Goal: Task Accomplishment & Management: Manage account settings

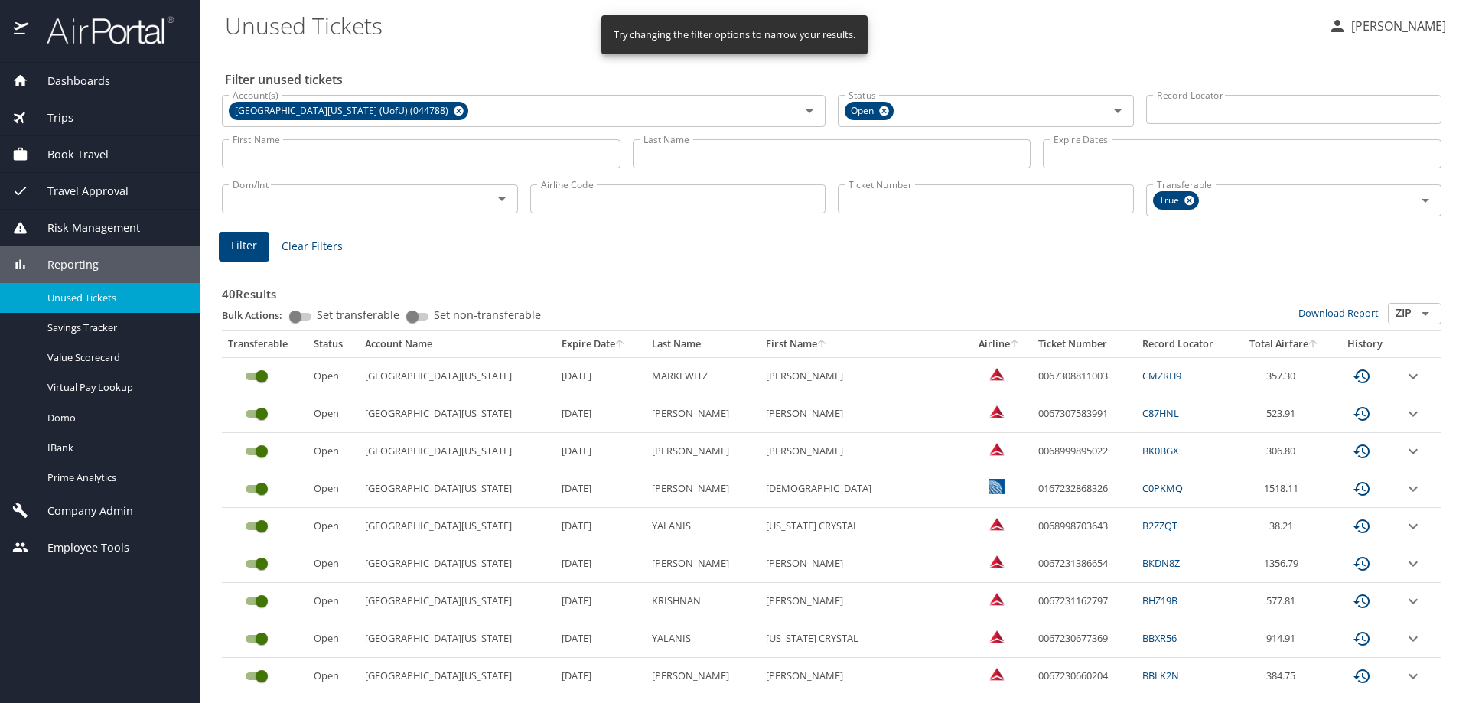
scroll to position [639, 0]
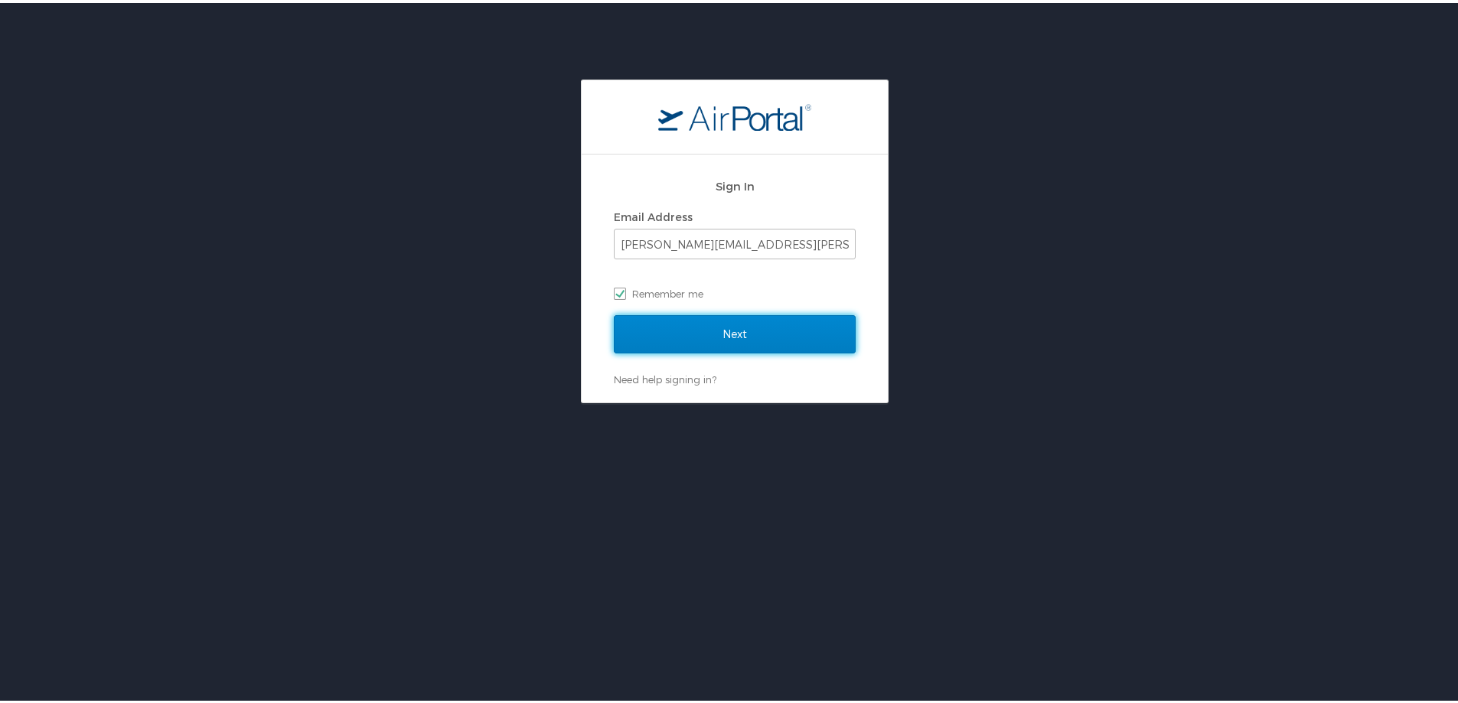
click at [720, 332] on input "Next" at bounding box center [735, 331] width 242 height 38
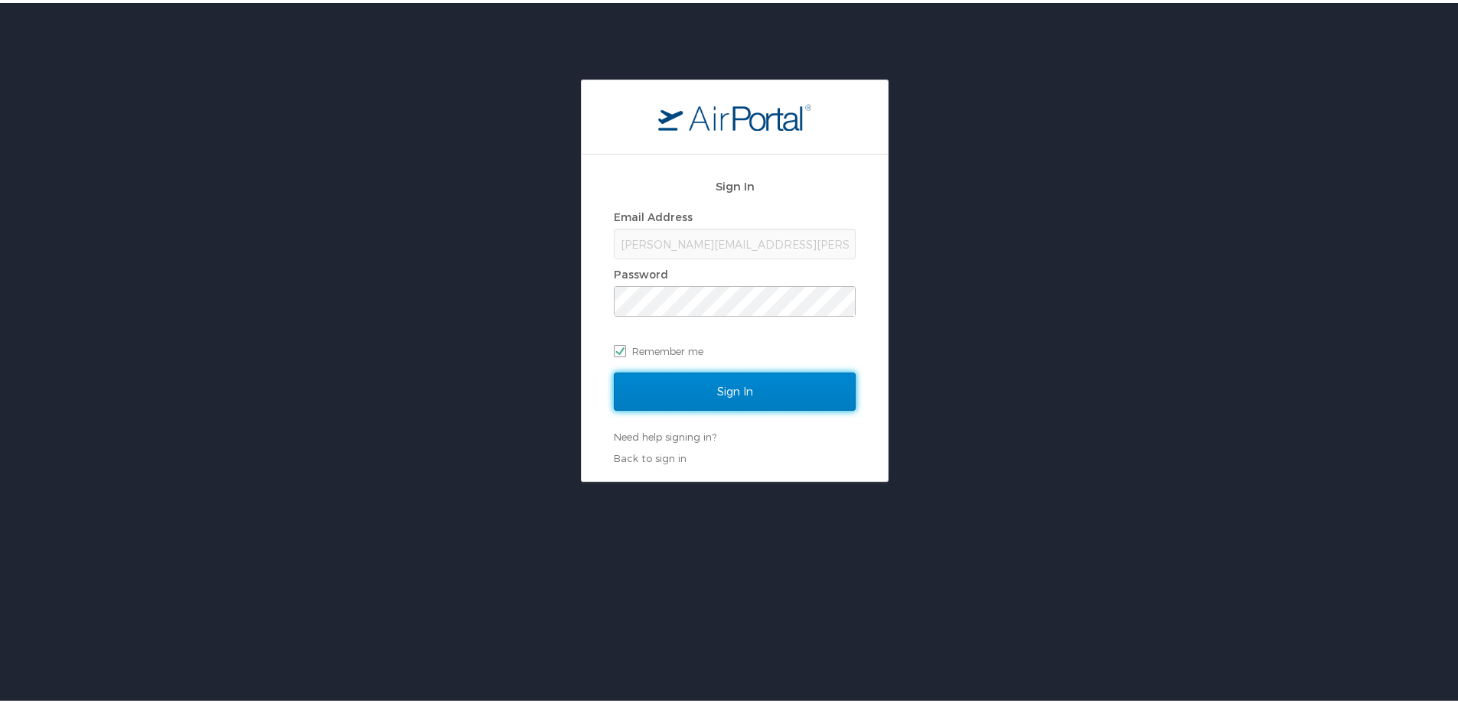
click at [710, 383] on input "Sign In" at bounding box center [735, 389] width 242 height 38
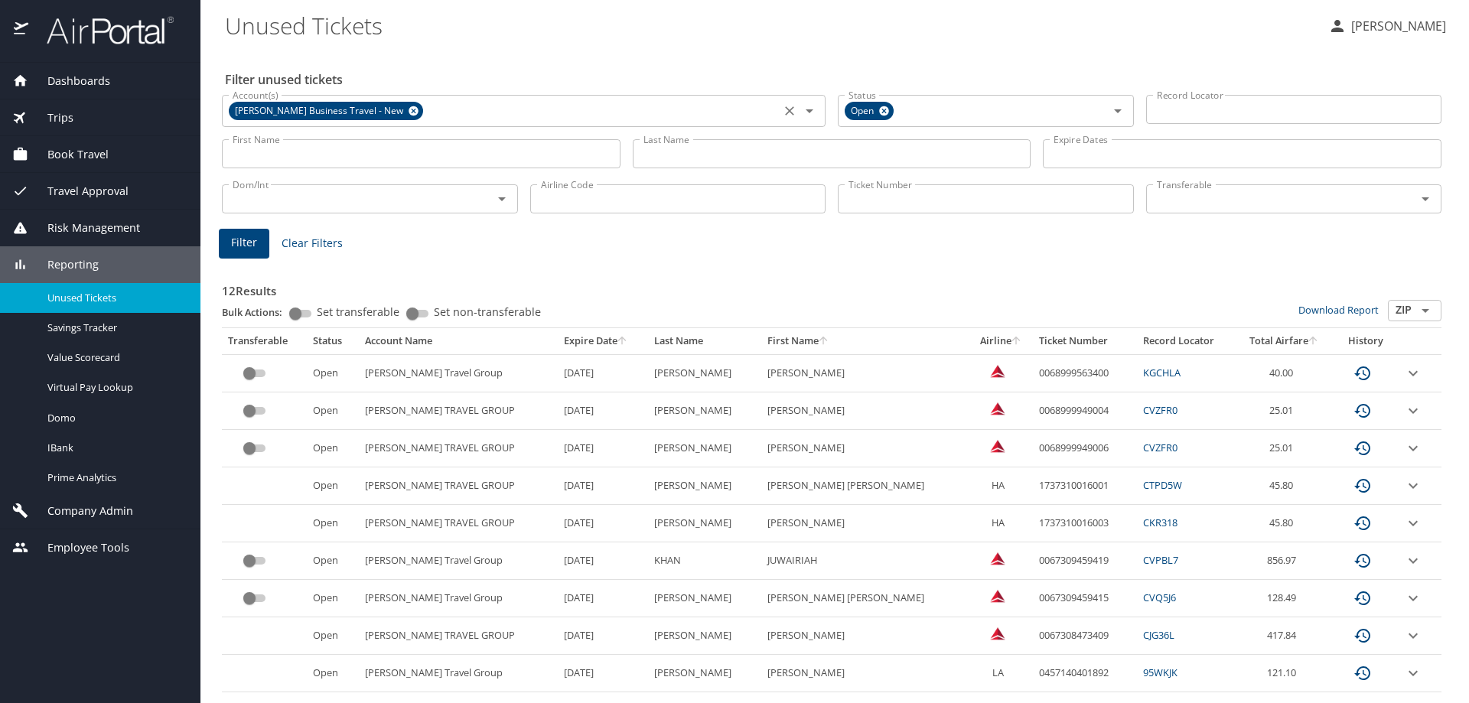
click at [409, 111] on icon at bounding box center [414, 111] width 10 height 10
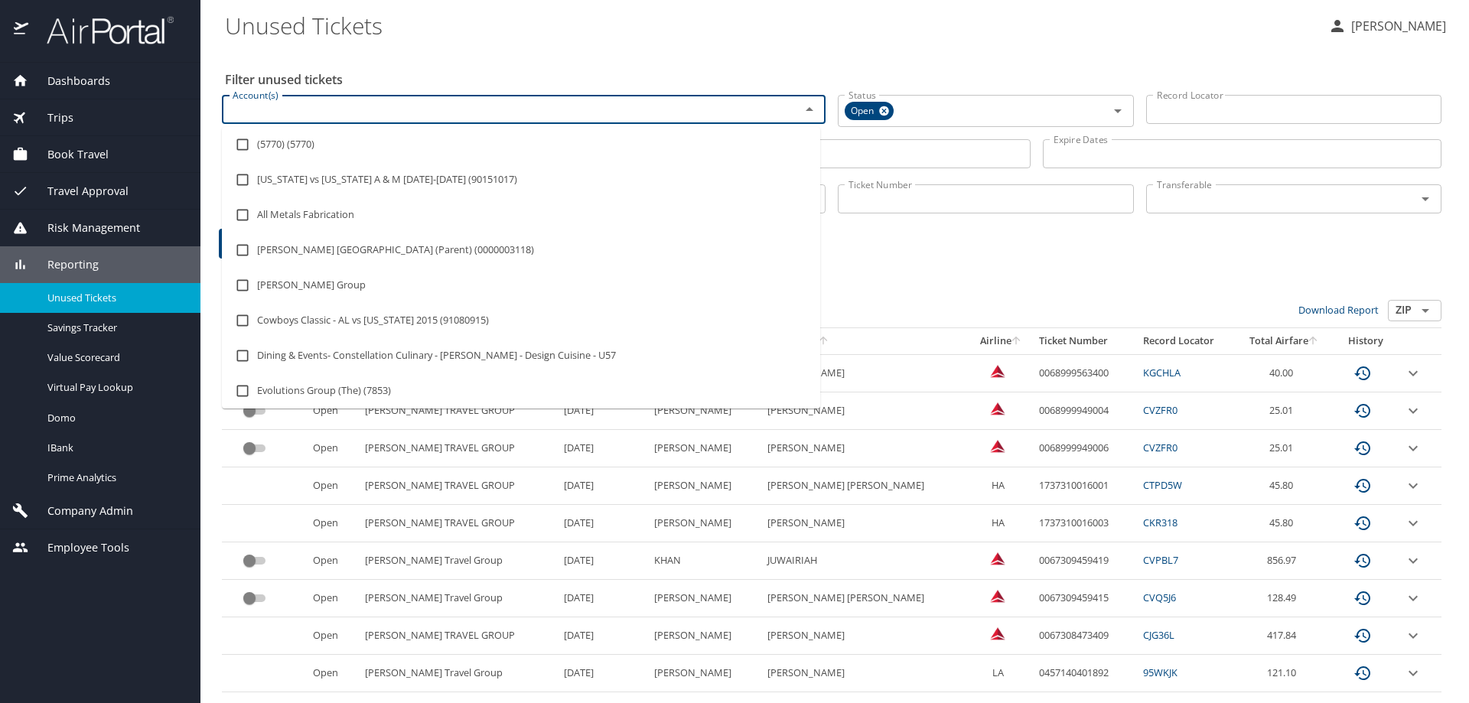
click at [404, 111] on input "Account(s)" at bounding box center [500, 109] width 549 height 20
type input "[GEOGRAPHIC_DATA][US_STATE]"
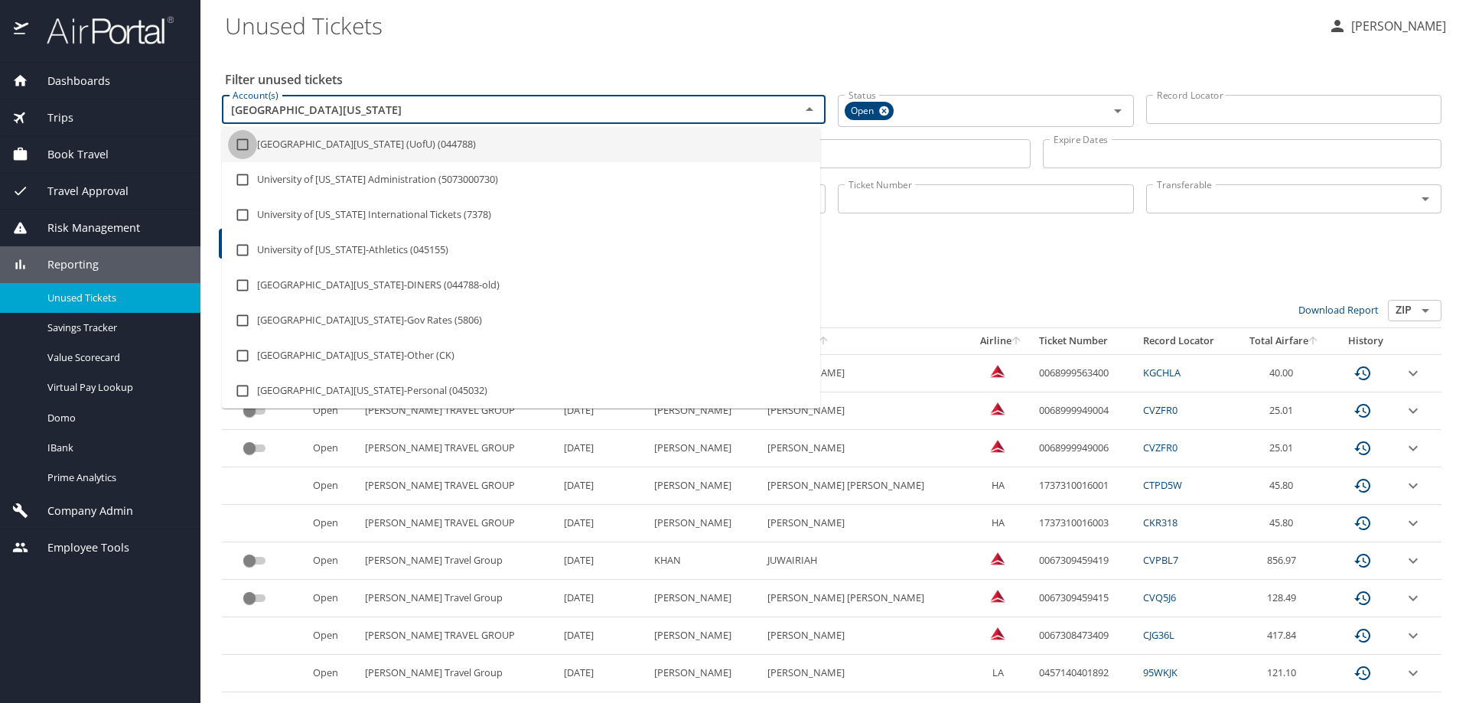
click at [247, 146] on input "checkbox" at bounding box center [242, 144] width 29 height 29
checkbox input "true"
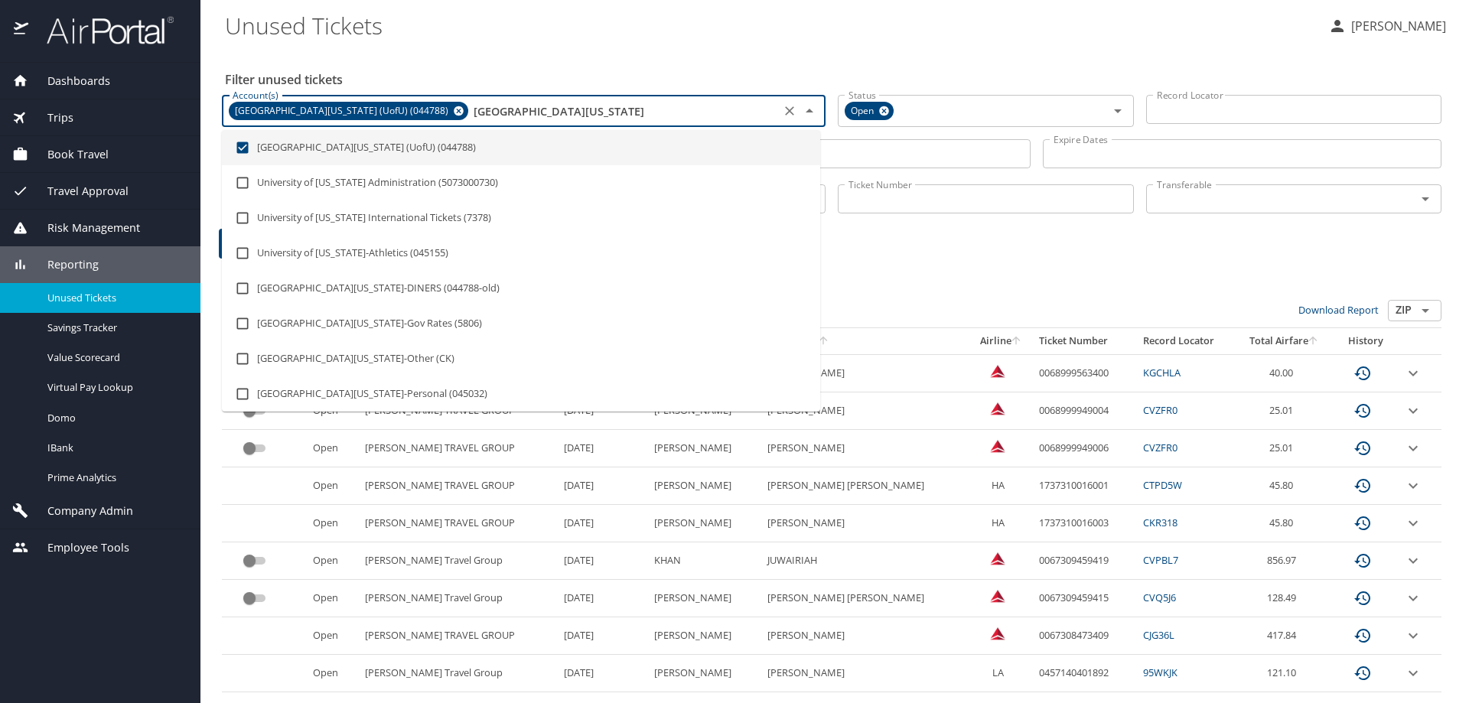
type input "[GEOGRAPHIC_DATA][US_STATE]"
click at [884, 301] on div "Bulk Actions: Set transferable Set non-transferable" at bounding box center [760, 314] width 1076 height 28
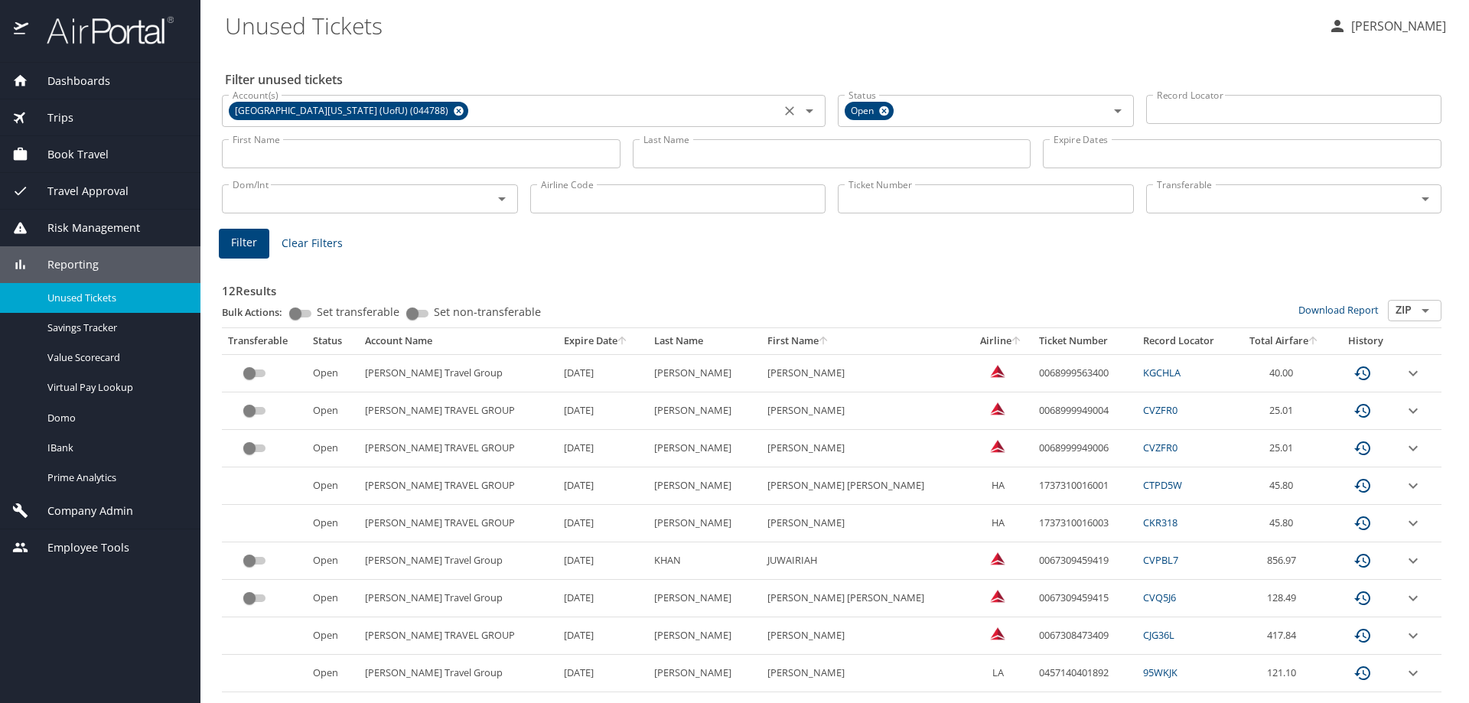
click at [1236, 203] on input "Transferable" at bounding box center [1272, 199] width 242 height 20
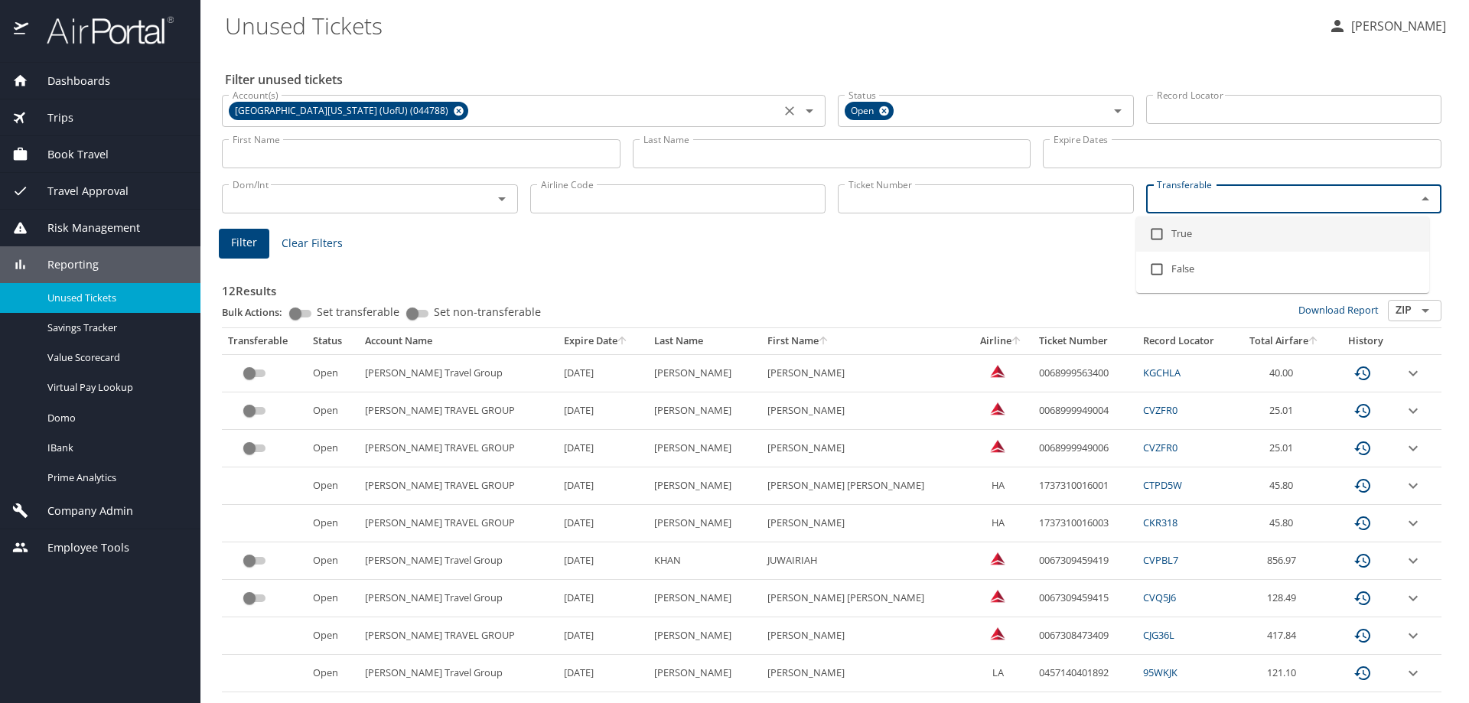
click at [1151, 236] on input "checkbox" at bounding box center [1156, 234] width 29 height 29
checkbox input "true"
click at [254, 239] on span "Filter" at bounding box center [244, 245] width 26 height 19
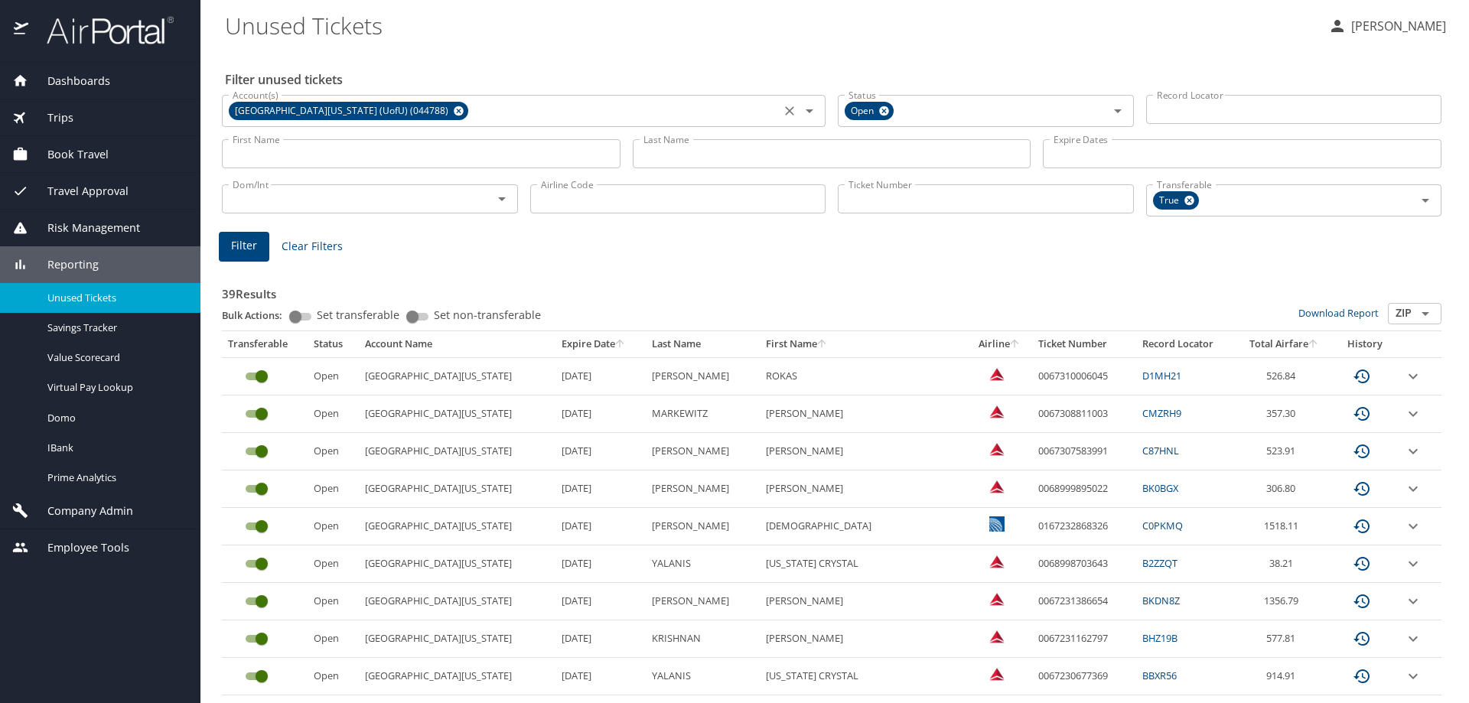
click at [615, 342] on icon "sort" at bounding box center [619, 343] width 8 height 8
drag, startPoint x: 993, startPoint y: 487, endPoint x: 1068, endPoint y: 485, distance: 75.0
click at [1069, 487] on td "0068998446918" at bounding box center [1084, 489] width 104 height 37
copy td "0068998446918"
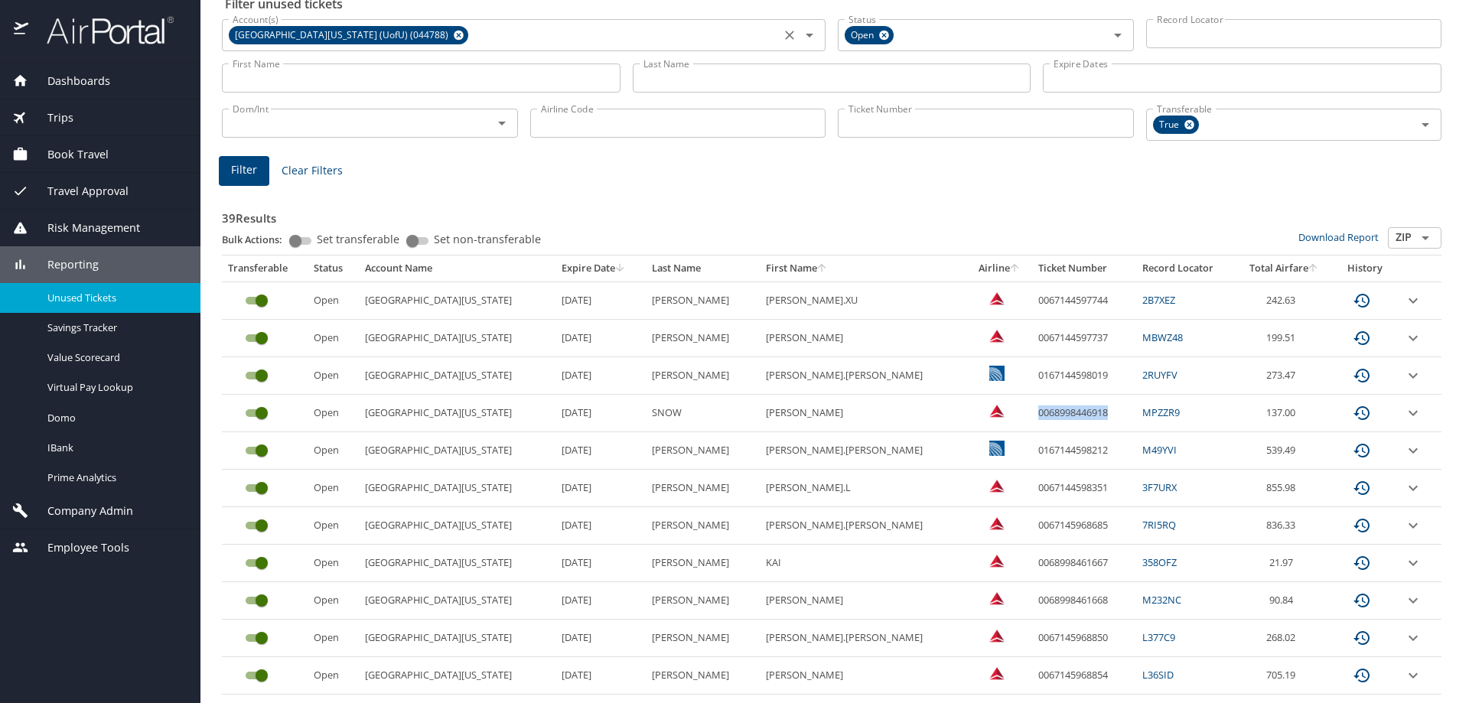
scroll to position [77, 0]
drag, startPoint x: 995, startPoint y: 604, endPoint x: 1068, endPoint y: 600, distance: 73.6
click at [1068, 600] on td "0068998461668" at bounding box center [1084, 599] width 104 height 37
copy td "0068998461668"
click at [257, 597] on input "custom pagination table" at bounding box center [261, 600] width 55 height 18
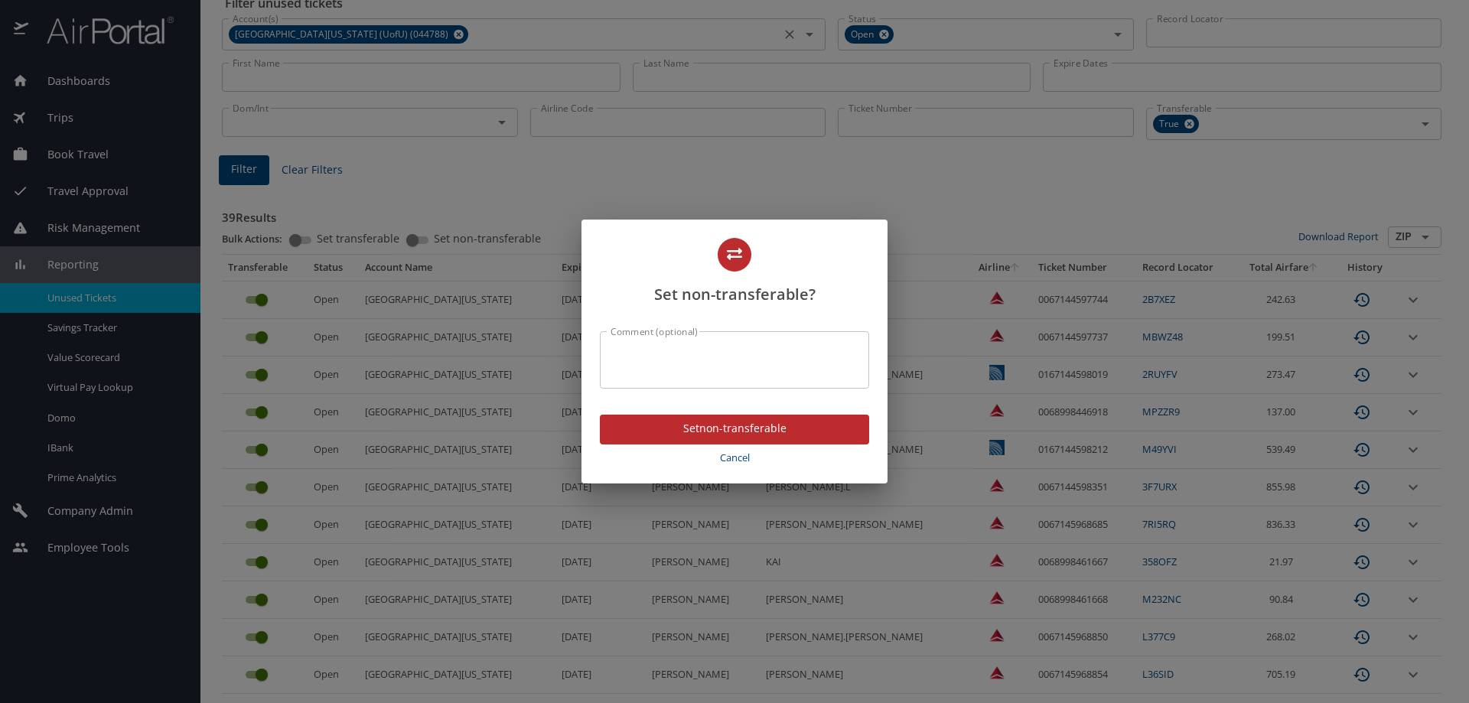
click at [703, 368] on textarea "Comment (optional)" at bounding box center [735, 360] width 248 height 29
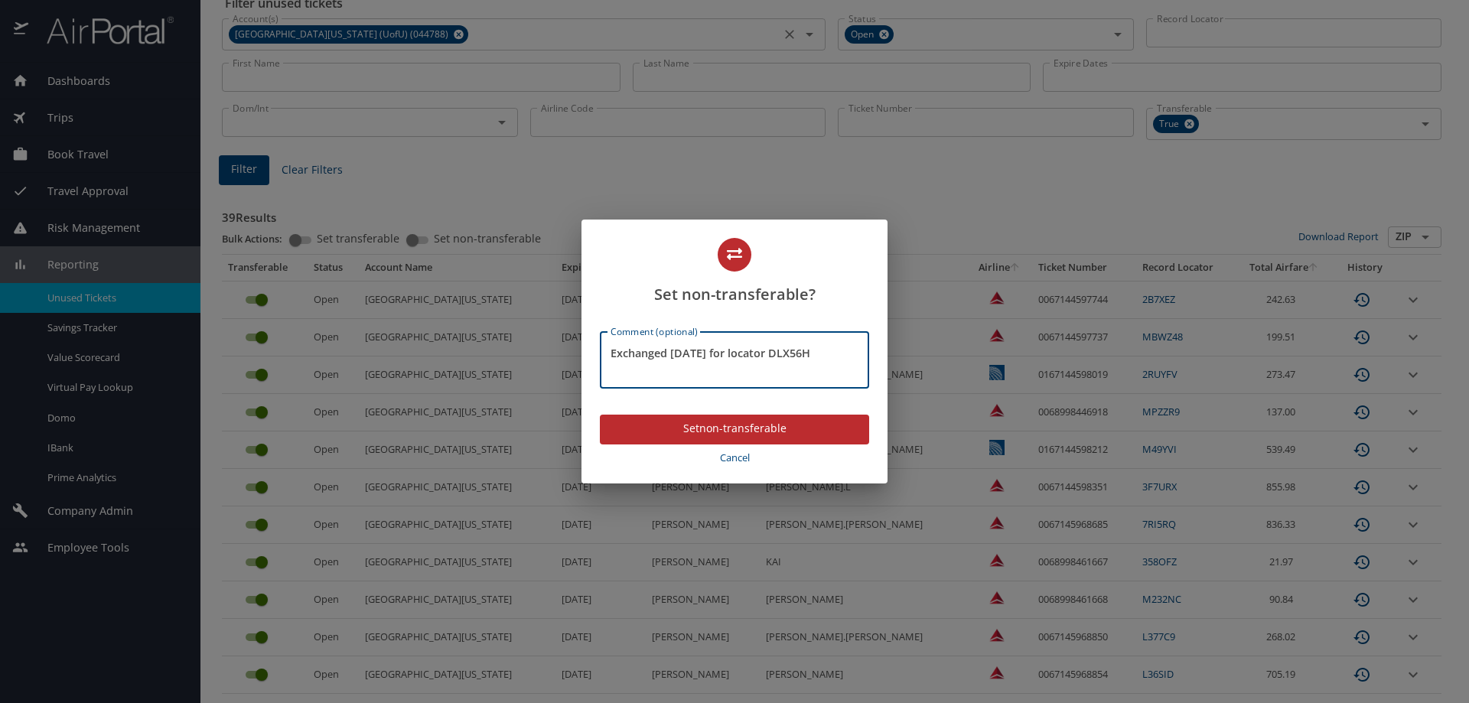
type textarea "Exchanged [DATE] for locator DLX56H"
click at [727, 433] on span "Set non-transferable" at bounding box center [734, 428] width 245 height 19
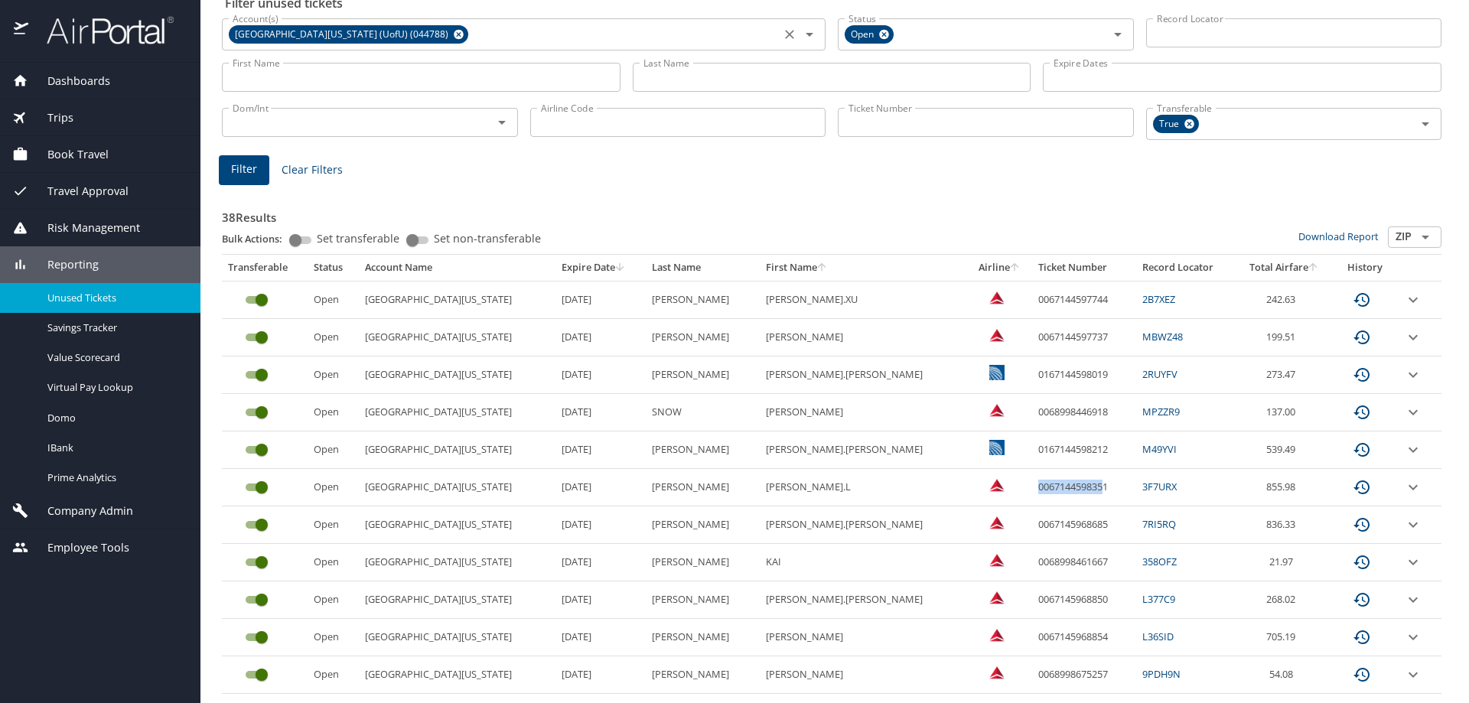
drag, startPoint x: 995, startPoint y: 486, endPoint x: 1063, endPoint y: 486, distance: 68.9
click at [1063, 486] on td "0067144598351" at bounding box center [1084, 487] width 104 height 37
click at [1078, 489] on td "0067144598351" at bounding box center [1084, 487] width 104 height 37
drag, startPoint x: 995, startPoint y: 485, endPoint x: 1067, endPoint y: 484, distance: 71.2
click at [1067, 484] on td "0067144598351" at bounding box center [1084, 487] width 104 height 37
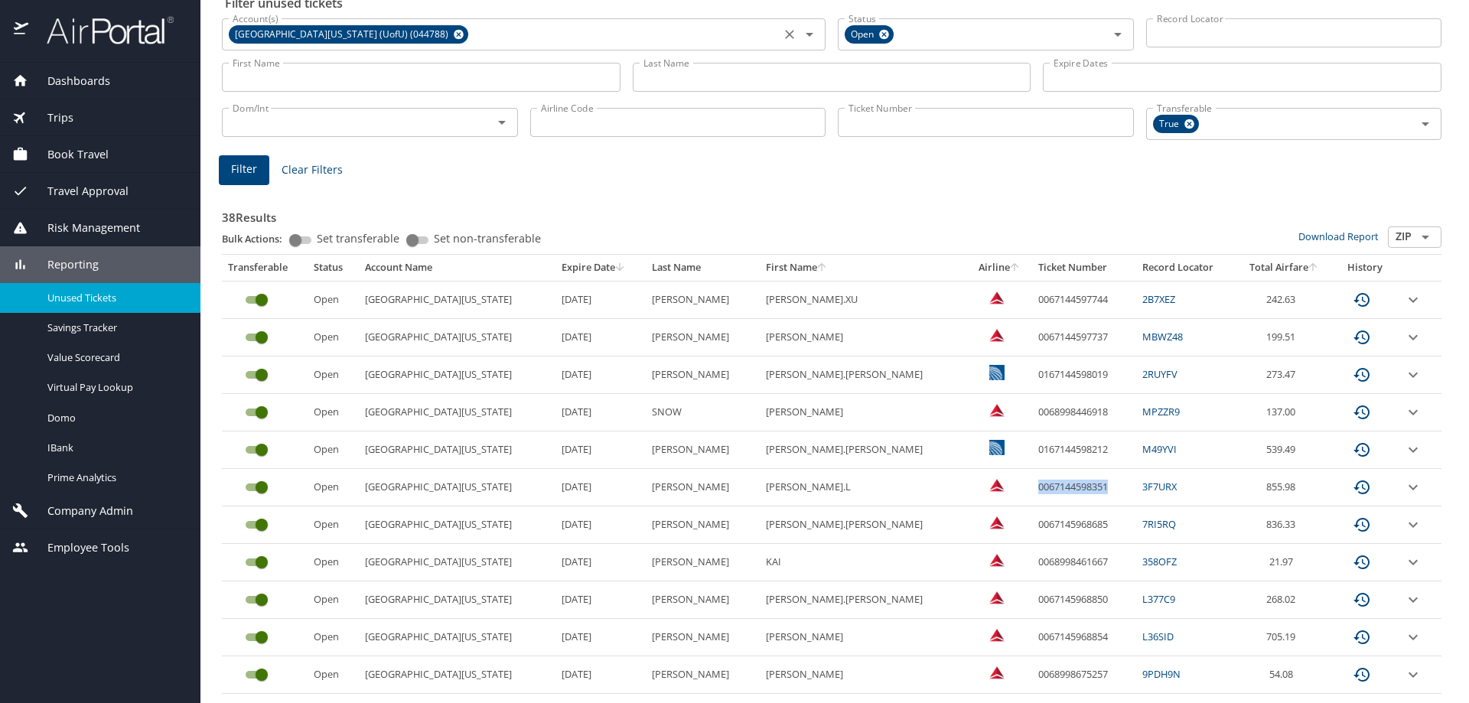
copy td "0067144598351"
click at [259, 485] on input "custom pagination table" at bounding box center [261, 487] width 55 height 18
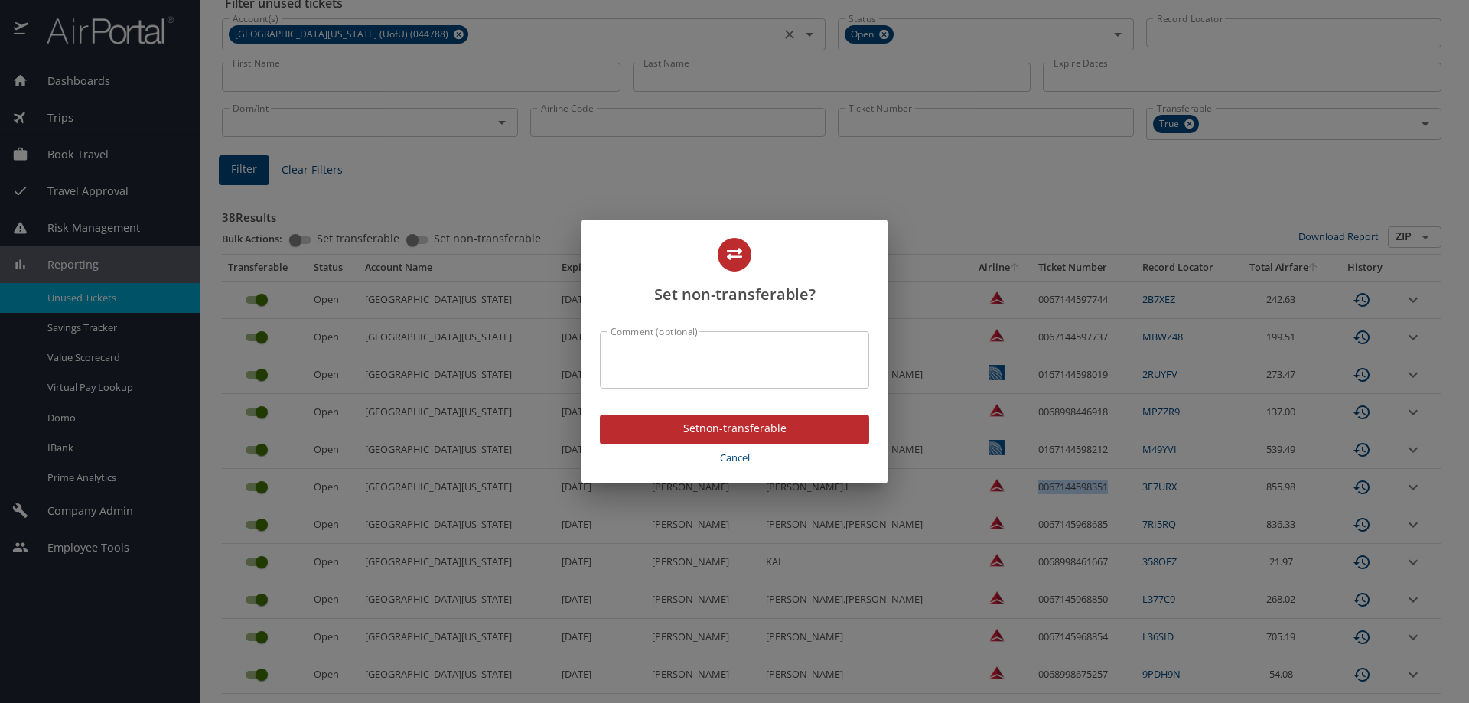
click at [699, 373] on textarea "Comment (optional)" at bounding box center [735, 360] width 248 height 29
type textarea "a"
type textarea "Status is Exchanged"
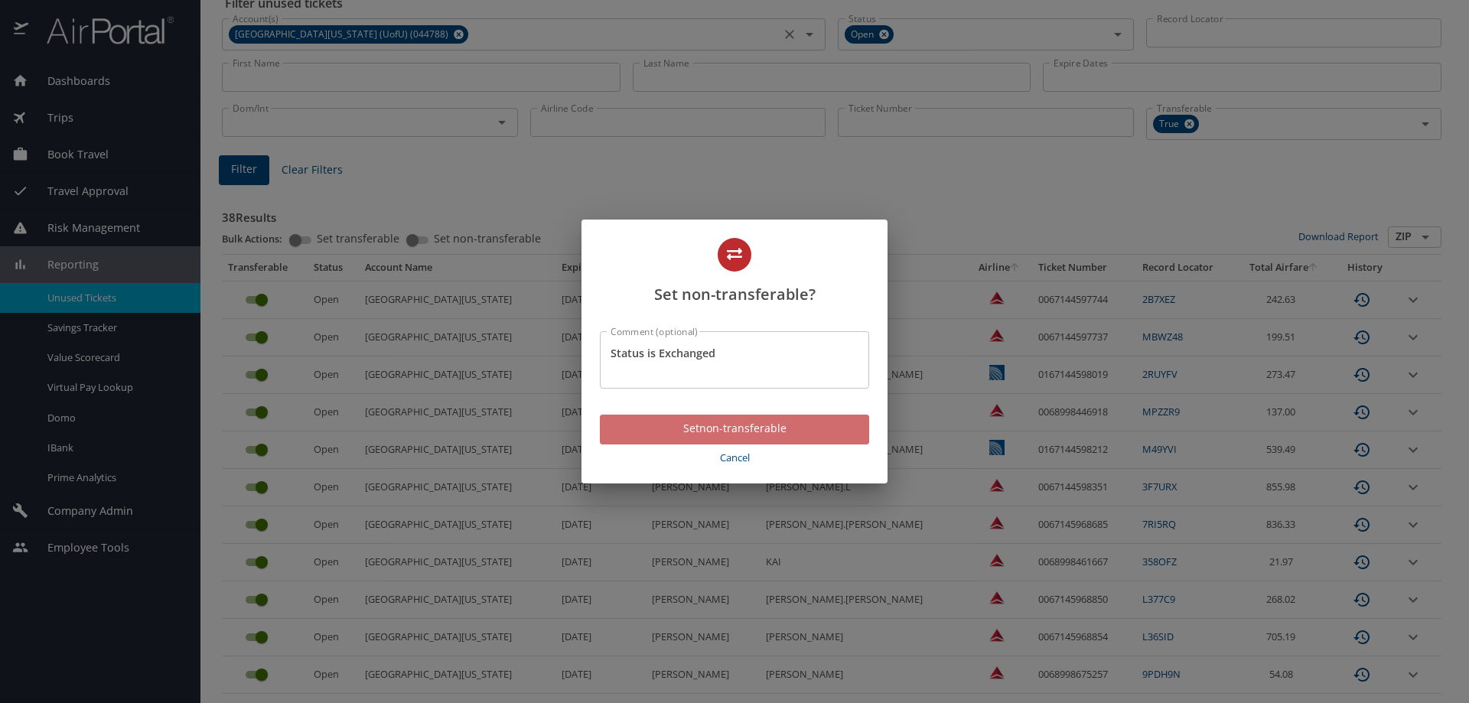
click at [706, 439] on button "Set non-transferable" at bounding box center [734, 430] width 269 height 30
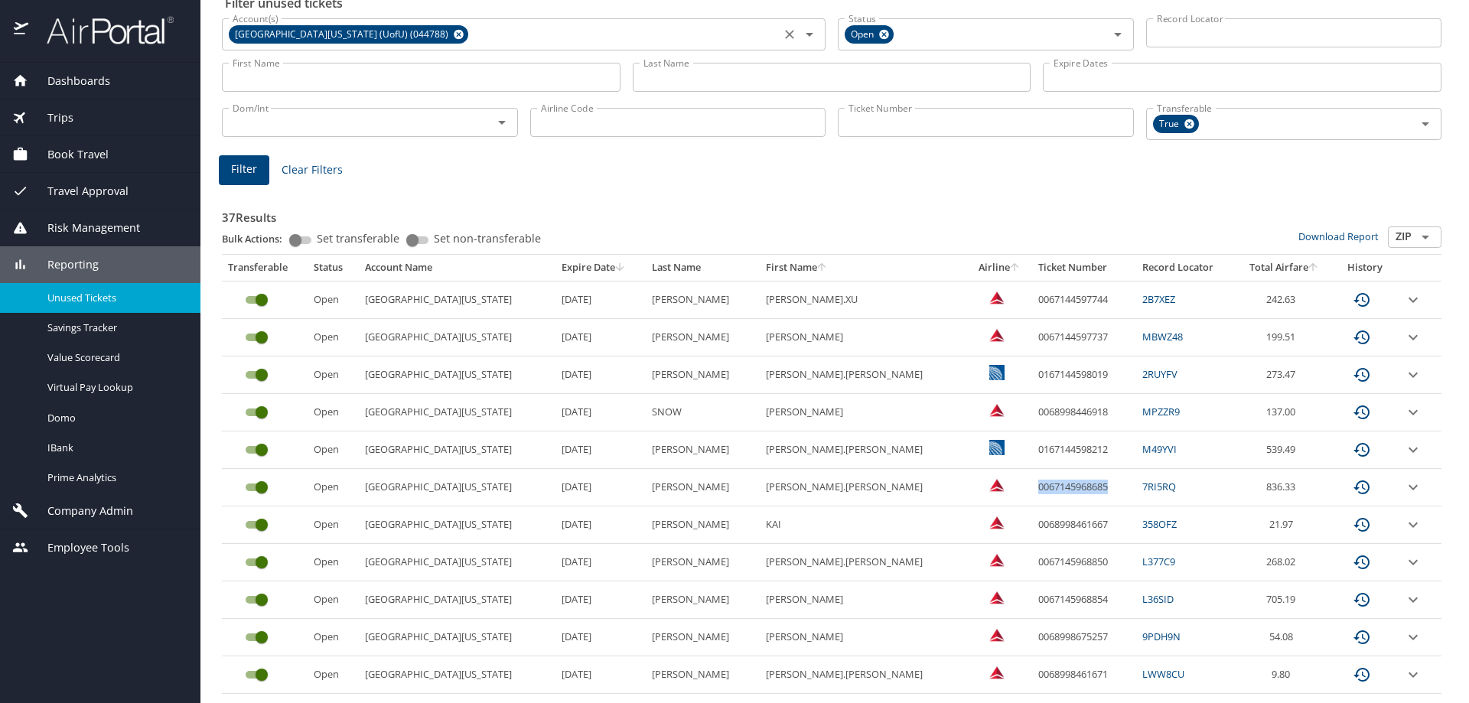
drag, startPoint x: 993, startPoint y: 489, endPoint x: 1066, endPoint y: 488, distance: 72.7
click at [1066, 488] on td "0067145968685" at bounding box center [1084, 487] width 104 height 37
copy td "0067145968685"
click at [256, 487] on input "custom pagination table" at bounding box center [261, 487] width 55 height 18
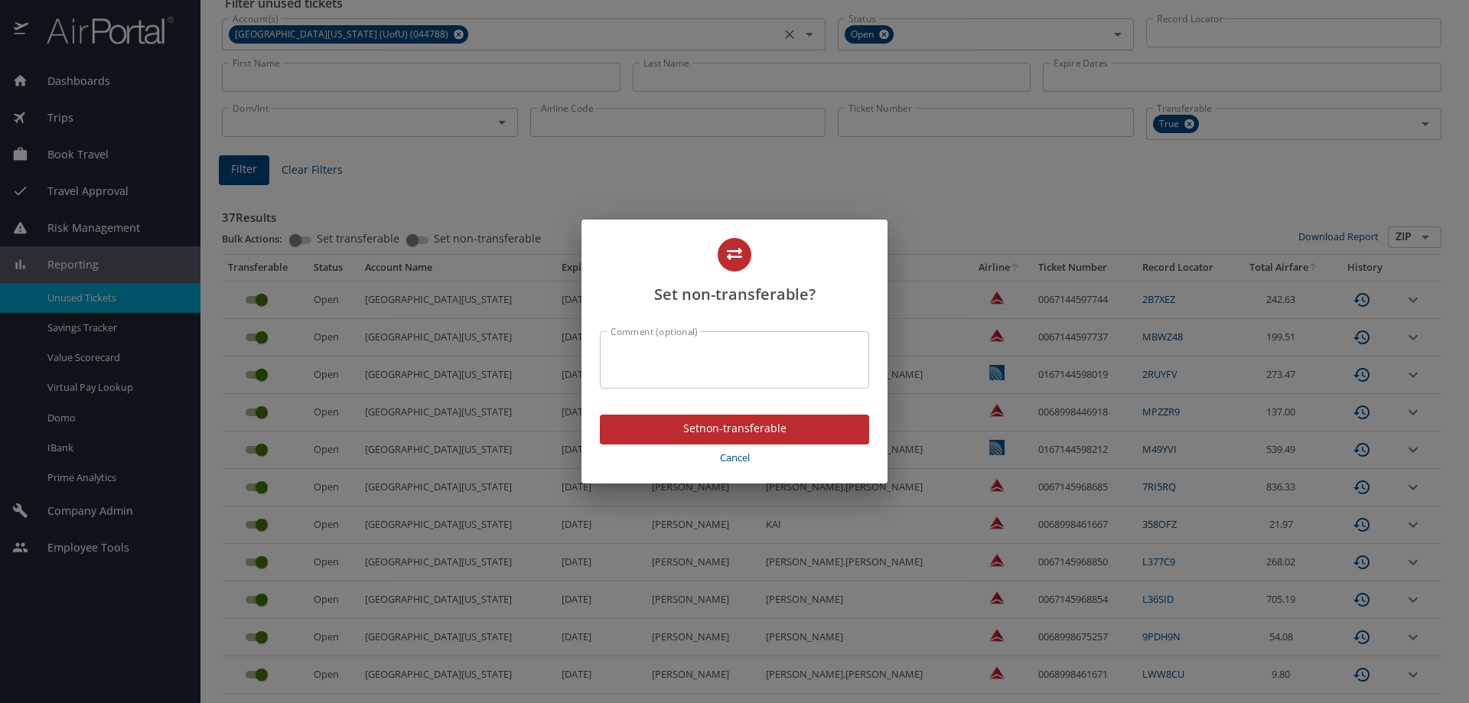
click at [680, 365] on textarea "Comment (optional)" at bounding box center [735, 360] width 248 height 29
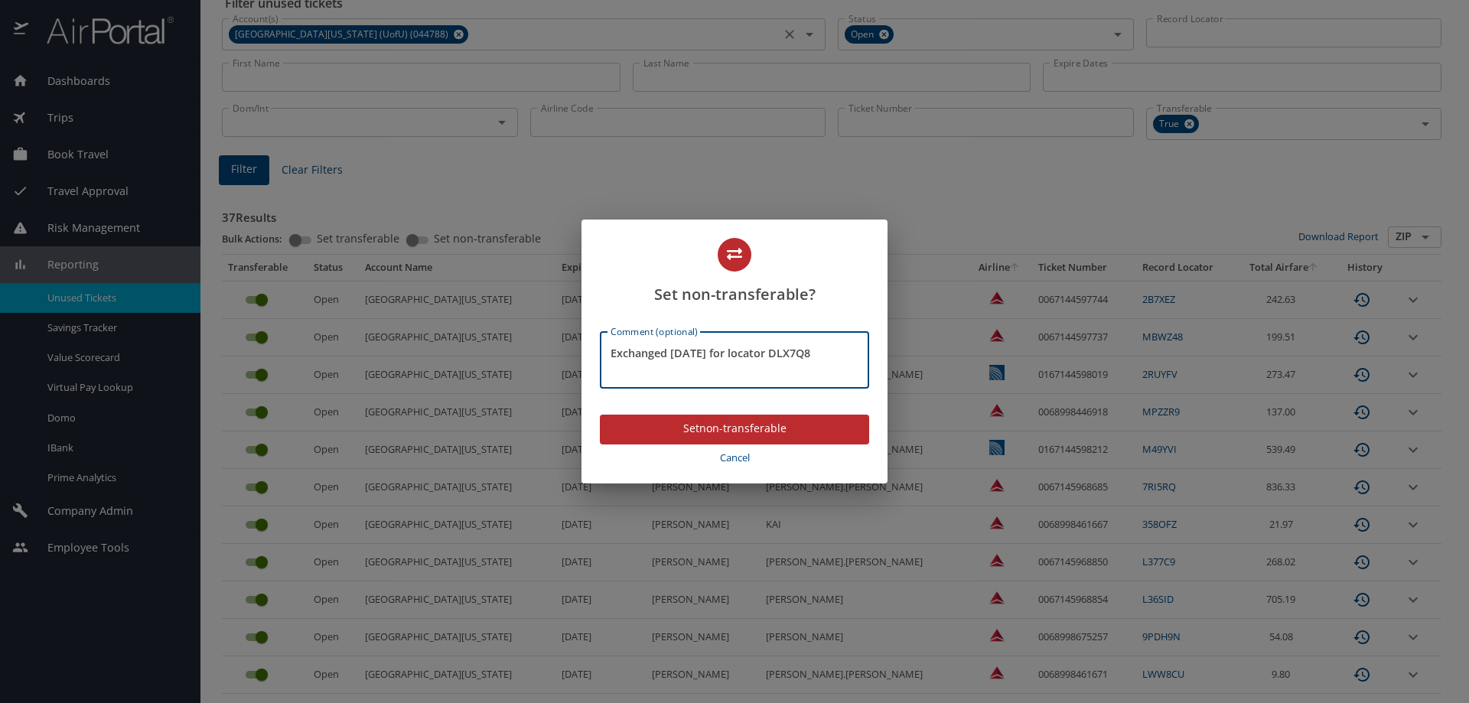
type textarea "Exchanged [DATE] for locator DLX7Q8"
click at [708, 425] on span "Set non-transferable" at bounding box center [734, 428] width 245 height 19
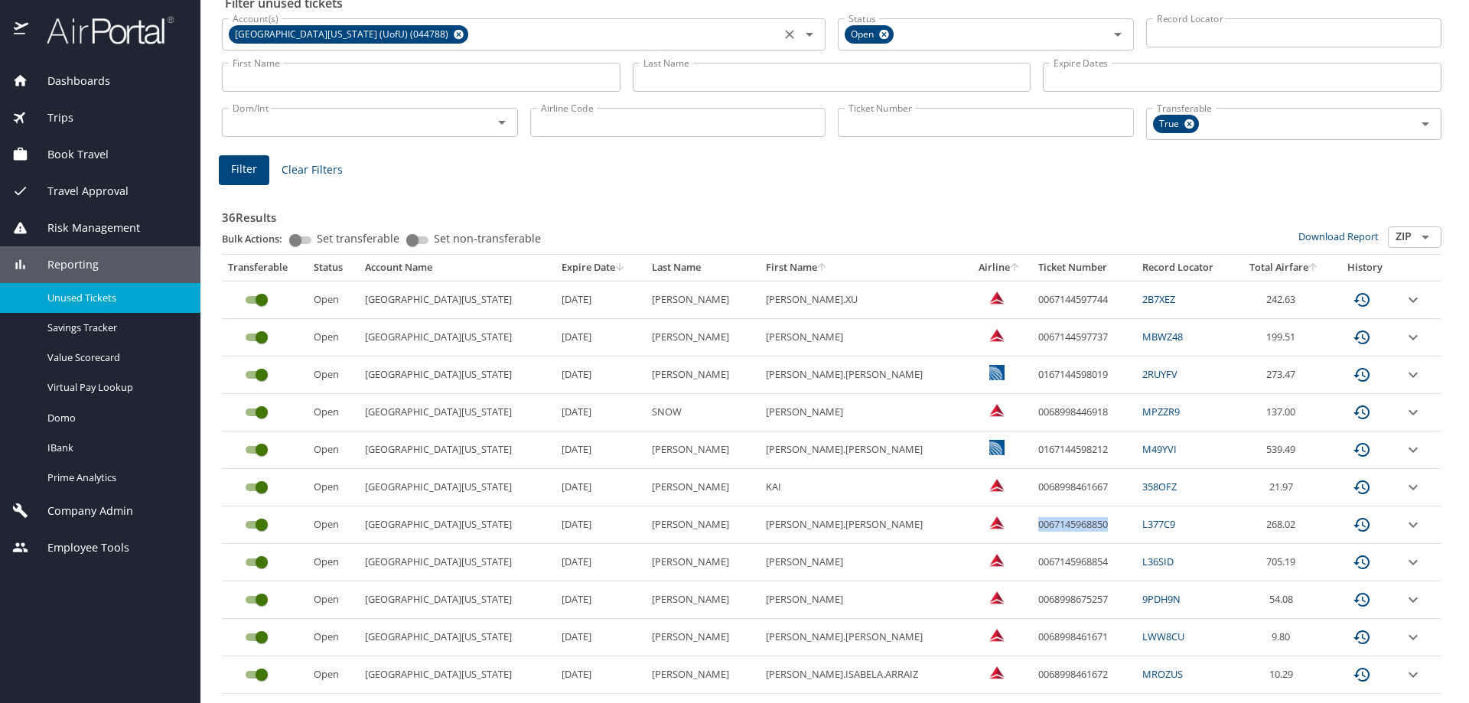
drag, startPoint x: 995, startPoint y: 523, endPoint x: 1066, endPoint y: 523, distance: 71.2
click at [1066, 523] on td "0067145968850" at bounding box center [1084, 524] width 104 height 37
copy td "0067145968850"
drag, startPoint x: 994, startPoint y: 562, endPoint x: 1069, endPoint y: 559, distance: 75.0
click at [1069, 559] on td "0067145968854" at bounding box center [1084, 562] width 104 height 37
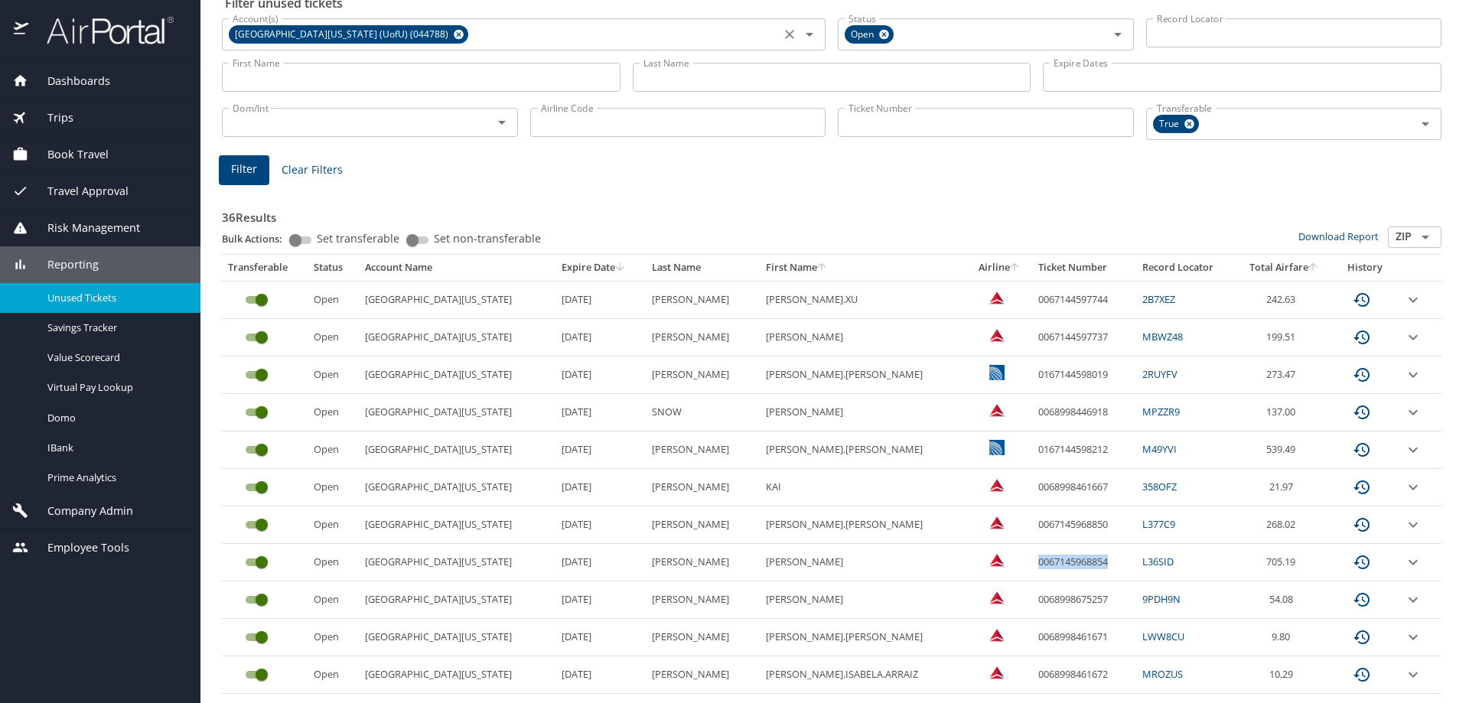
copy td "0067145968854"
click at [1032, 486] on td "0068998461667" at bounding box center [1084, 487] width 104 height 37
drag, startPoint x: 994, startPoint y: 485, endPoint x: 1067, endPoint y: 487, distance: 73.5
click at [1067, 487] on td "0068998461667" at bounding box center [1084, 487] width 104 height 37
copy td "0068998461667"
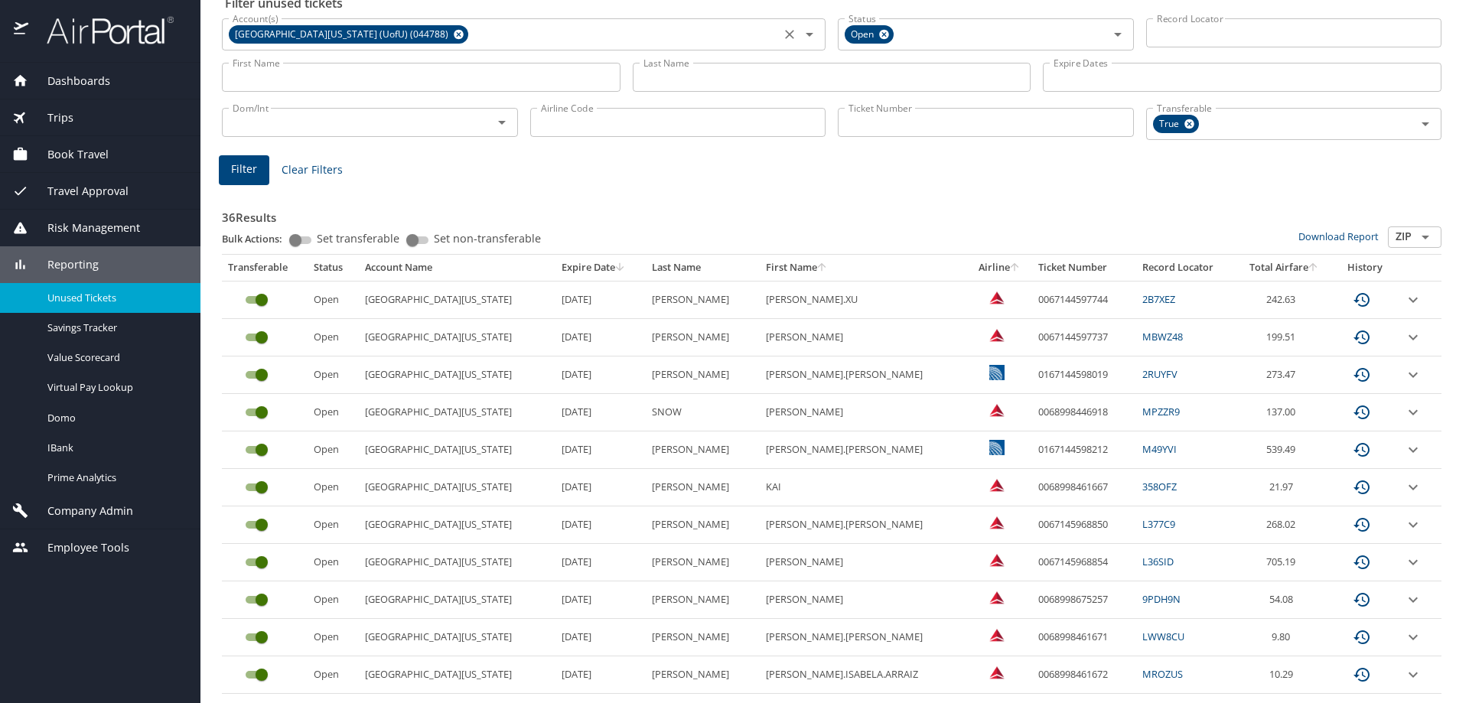
drag, startPoint x: 1044, startPoint y: 592, endPoint x: 1031, endPoint y: 596, distance: 12.8
click at [1044, 592] on td "0068998675257" at bounding box center [1084, 599] width 104 height 37
drag, startPoint x: 996, startPoint y: 600, endPoint x: 1069, endPoint y: 601, distance: 72.7
click at [1069, 601] on td "0068998675257" at bounding box center [1084, 599] width 104 height 37
copy td "0068998675257"
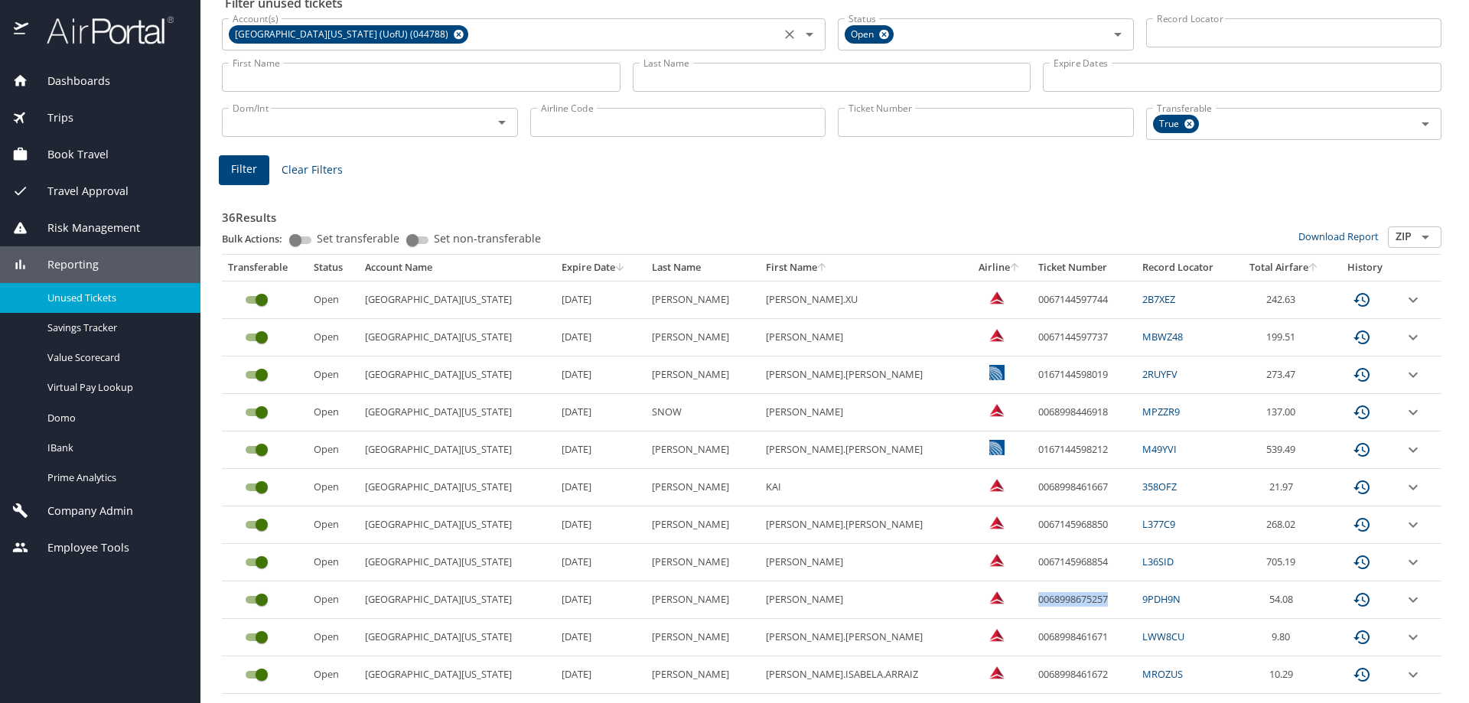
click at [257, 598] on input "custom pagination table" at bounding box center [261, 600] width 55 height 18
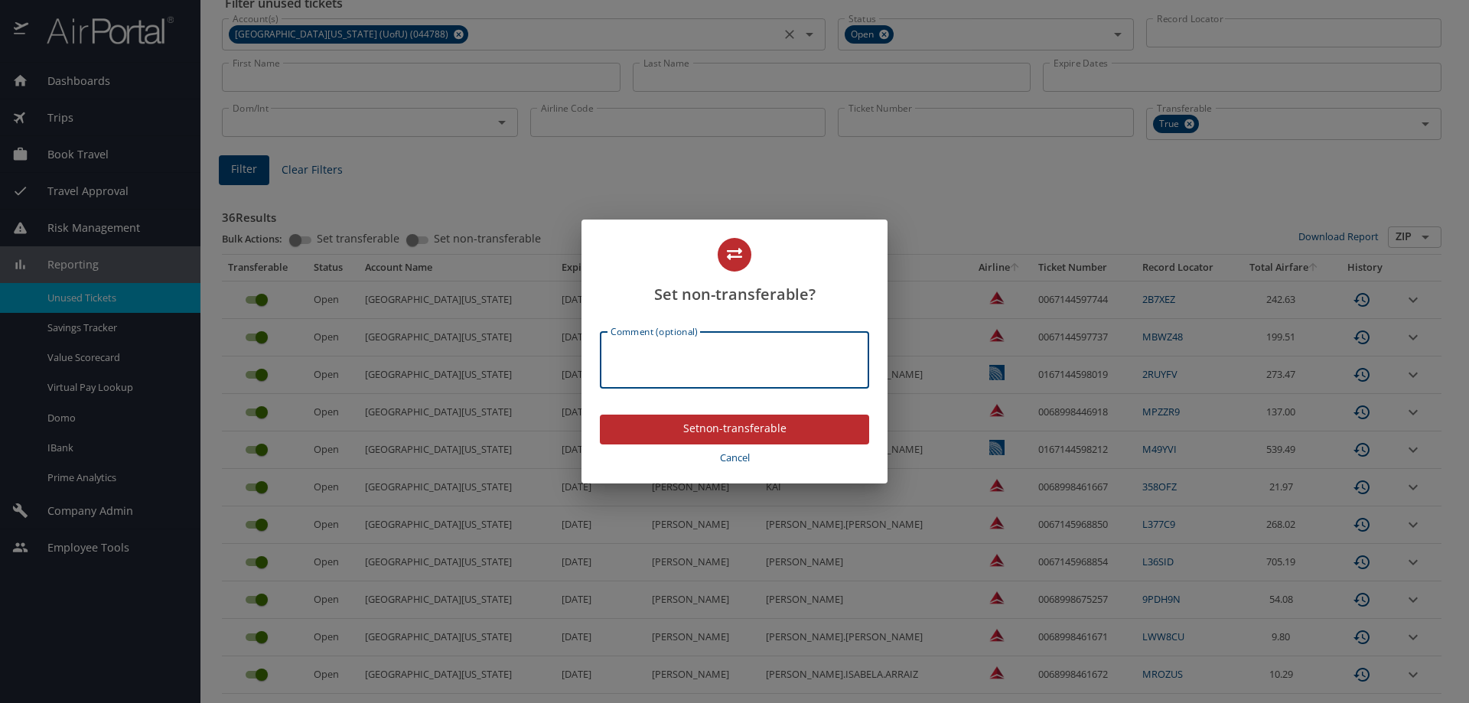
click at [708, 363] on textarea "Comment (optional)" at bounding box center [735, 360] width 248 height 29
click at [825, 356] on textarea "Exchanged [DATE] for locator" at bounding box center [735, 360] width 248 height 29
type textarea "Exchanged [DATE] for locator DLX56H"
click at [734, 428] on span "Set non-transferable" at bounding box center [734, 428] width 245 height 19
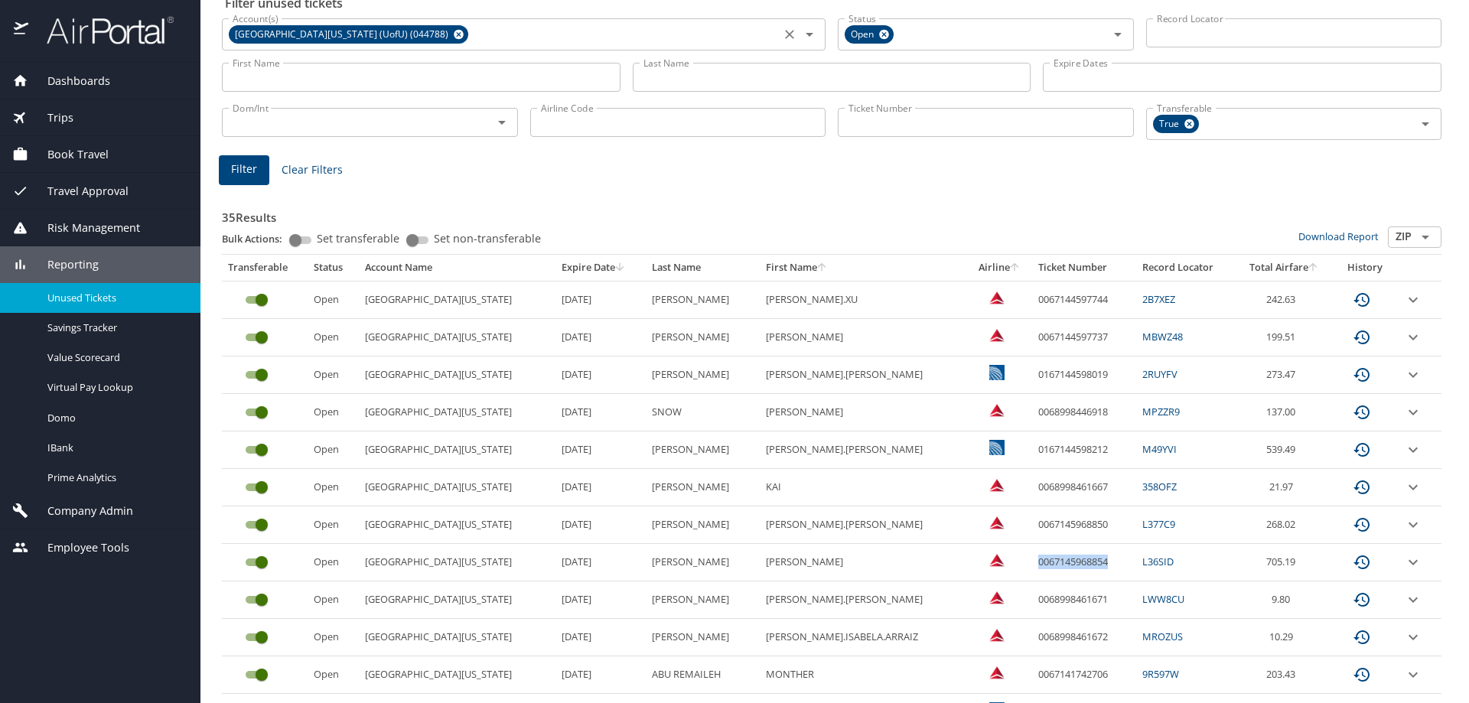
drag, startPoint x: 995, startPoint y: 561, endPoint x: 1067, endPoint y: 557, distance: 72.8
click at [1067, 557] on td "0067145968854" at bounding box center [1084, 562] width 104 height 37
copy td "0067145968854"
click at [257, 563] on input "custom pagination table" at bounding box center [261, 562] width 55 height 18
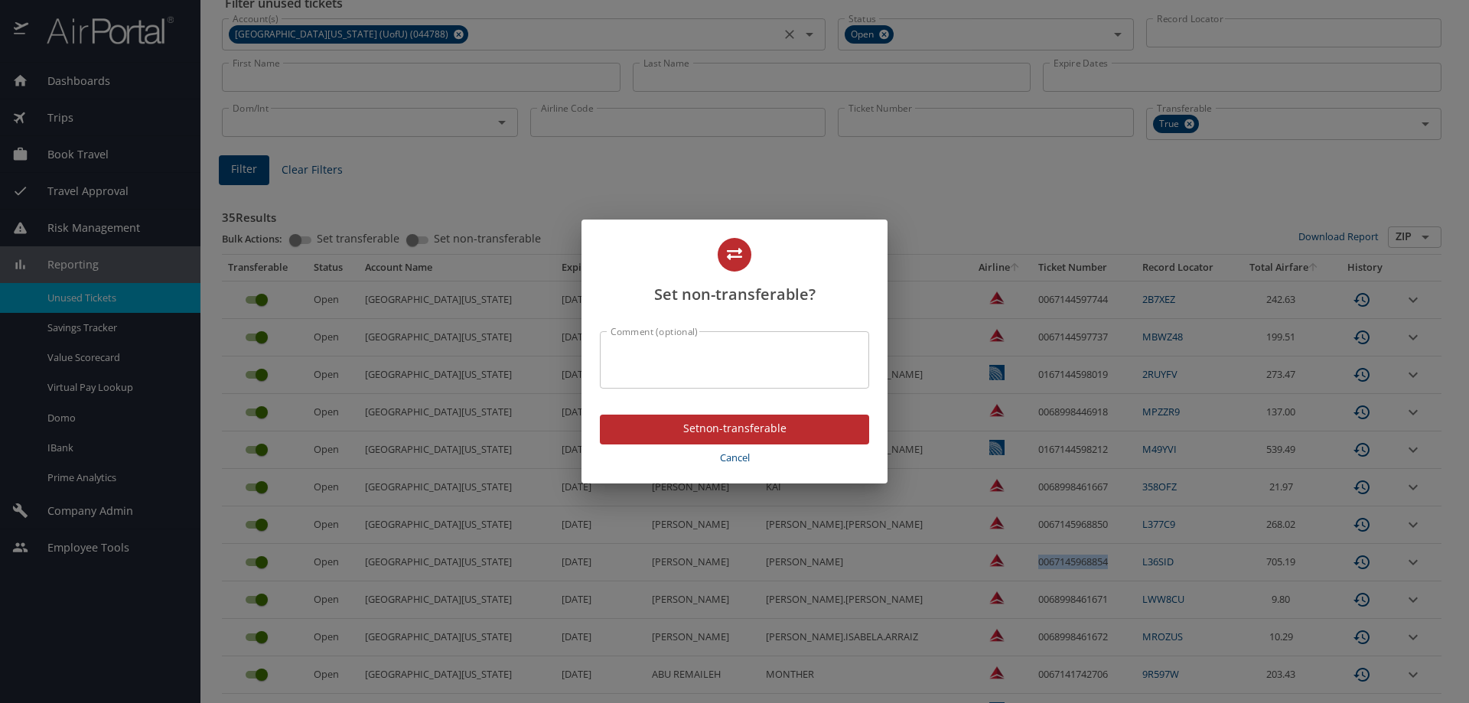
click at [703, 352] on textarea "Comment (optional)" at bounding box center [735, 360] width 248 height 29
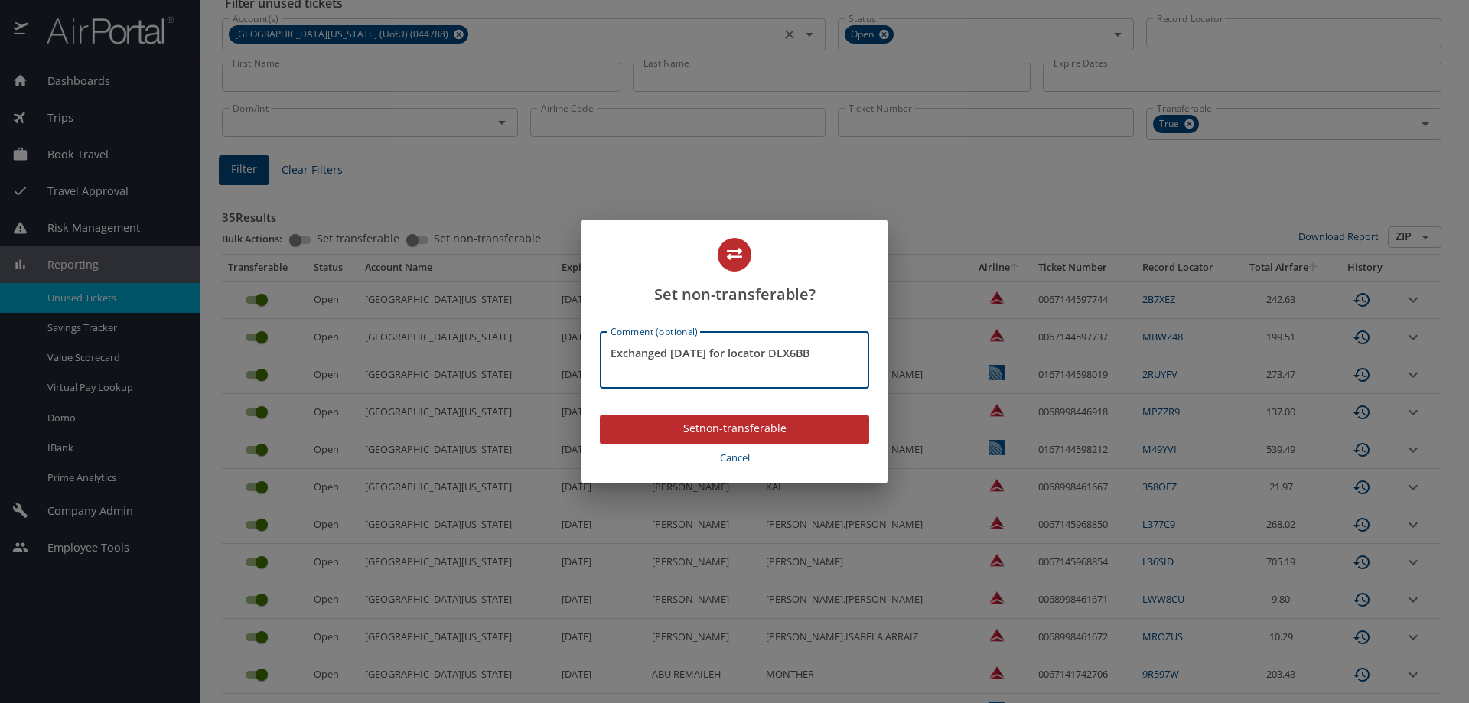
type textarea "Exchanged [DATE] for locator DLX6BB"
click at [714, 432] on span "Set non-transferable" at bounding box center [734, 428] width 245 height 19
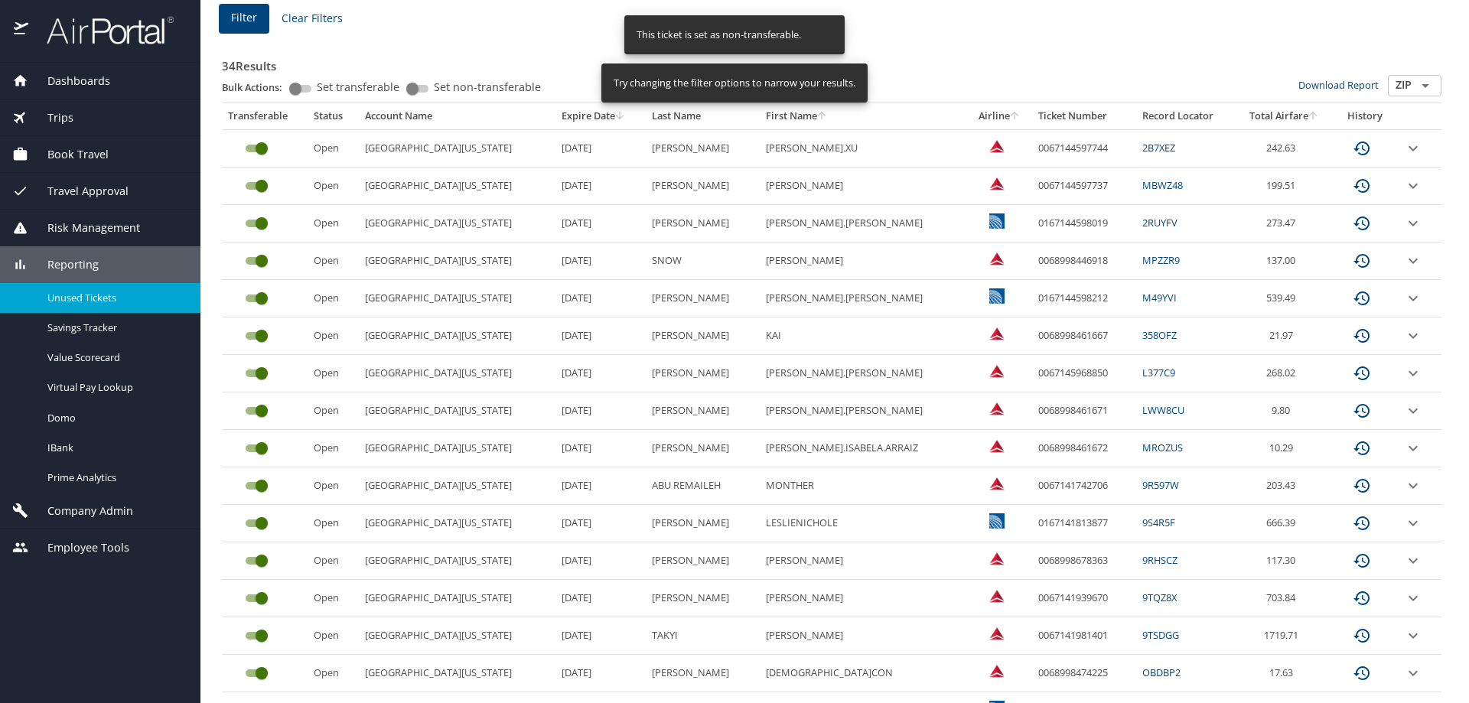
scroll to position [230, 0]
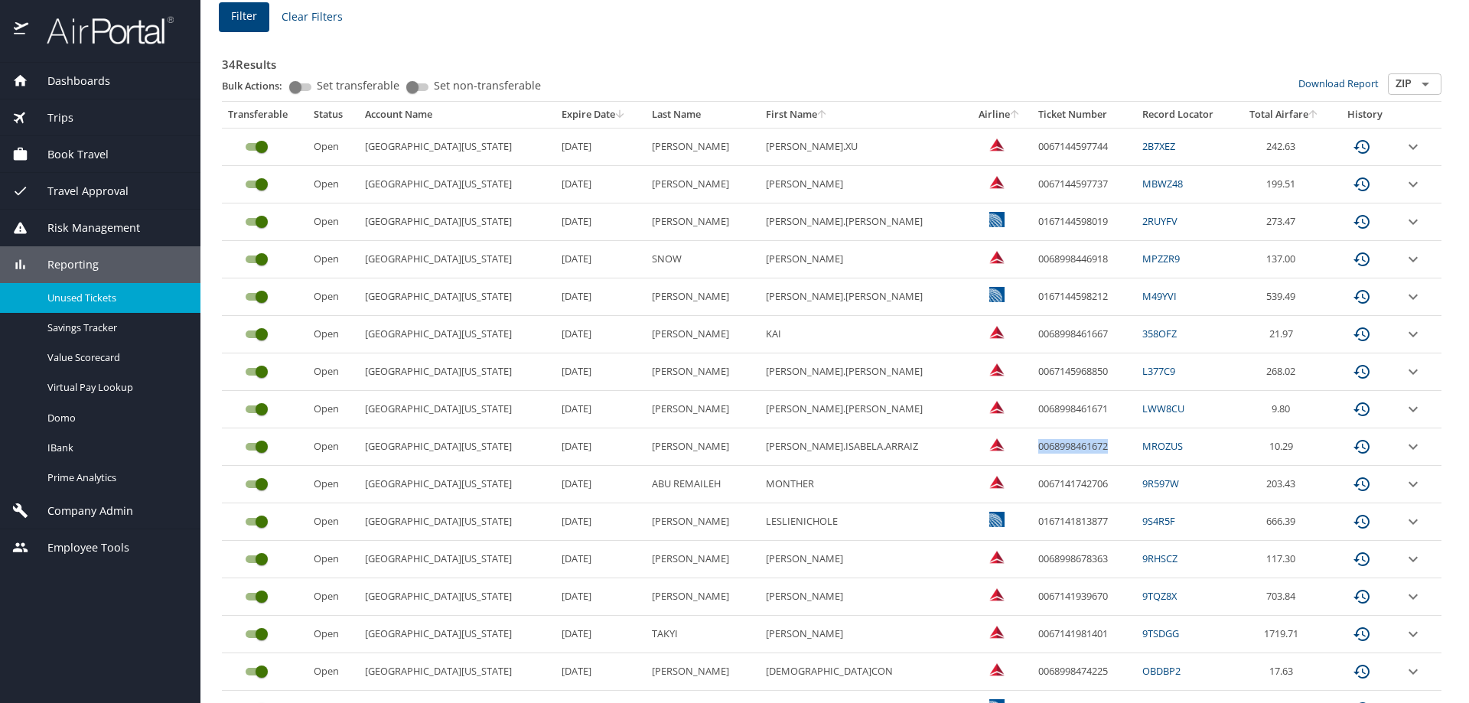
drag, startPoint x: 995, startPoint y: 445, endPoint x: 1067, endPoint y: 442, distance: 72.0
click at [1067, 442] on td "0068998461672" at bounding box center [1084, 446] width 104 height 37
click at [1032, 453] on td "0068998461672" at bounding box center [1084, 446] width 104 height 37
drag, startPoint x: 994, startPoint y: 446, endPoint x: 1080, endPoint y: 440, distance: 85.9
click at [1080, 440] on td "0068998461672" at bounding box center [1084, 446] width 104 height 37
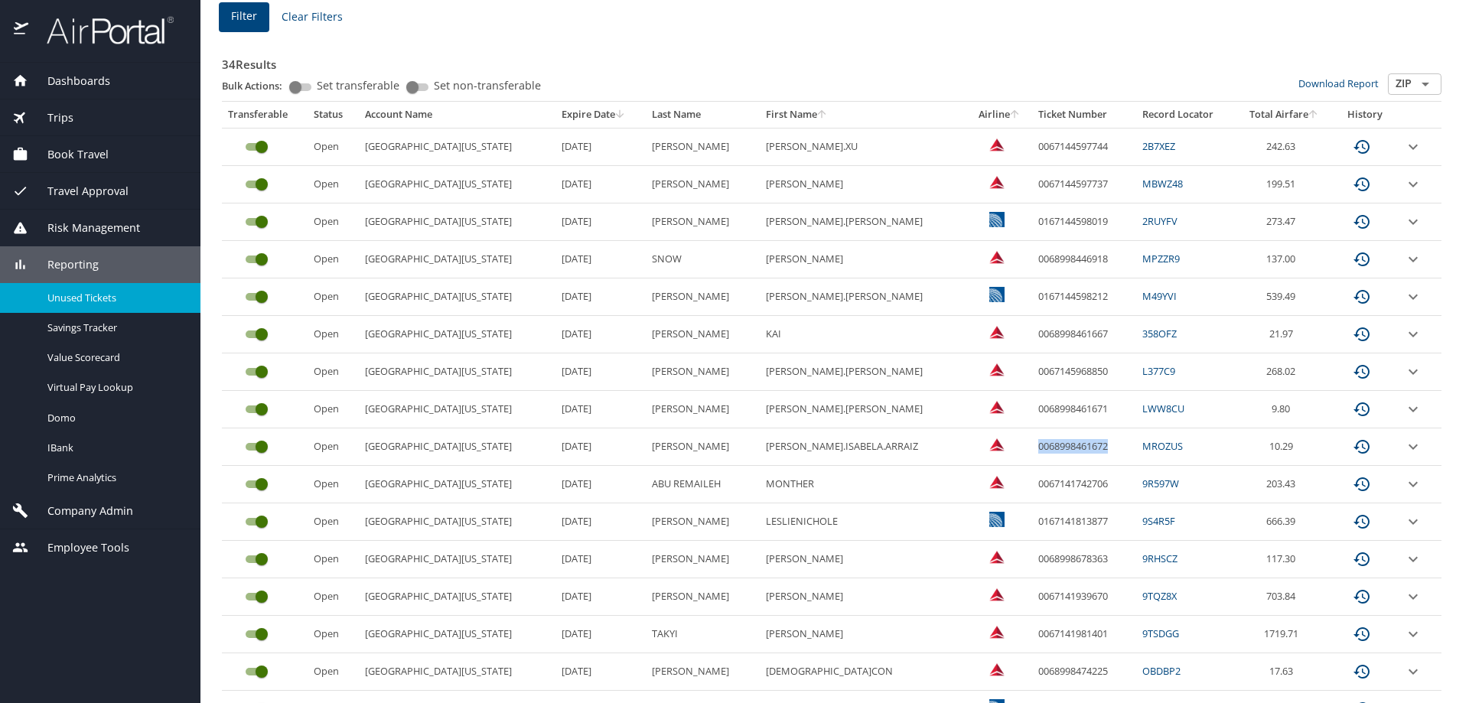
copy td "0068998461672"
click at [255, 445] on input "custom pagination table" at bounding box center [261, 447] width 55 height 18
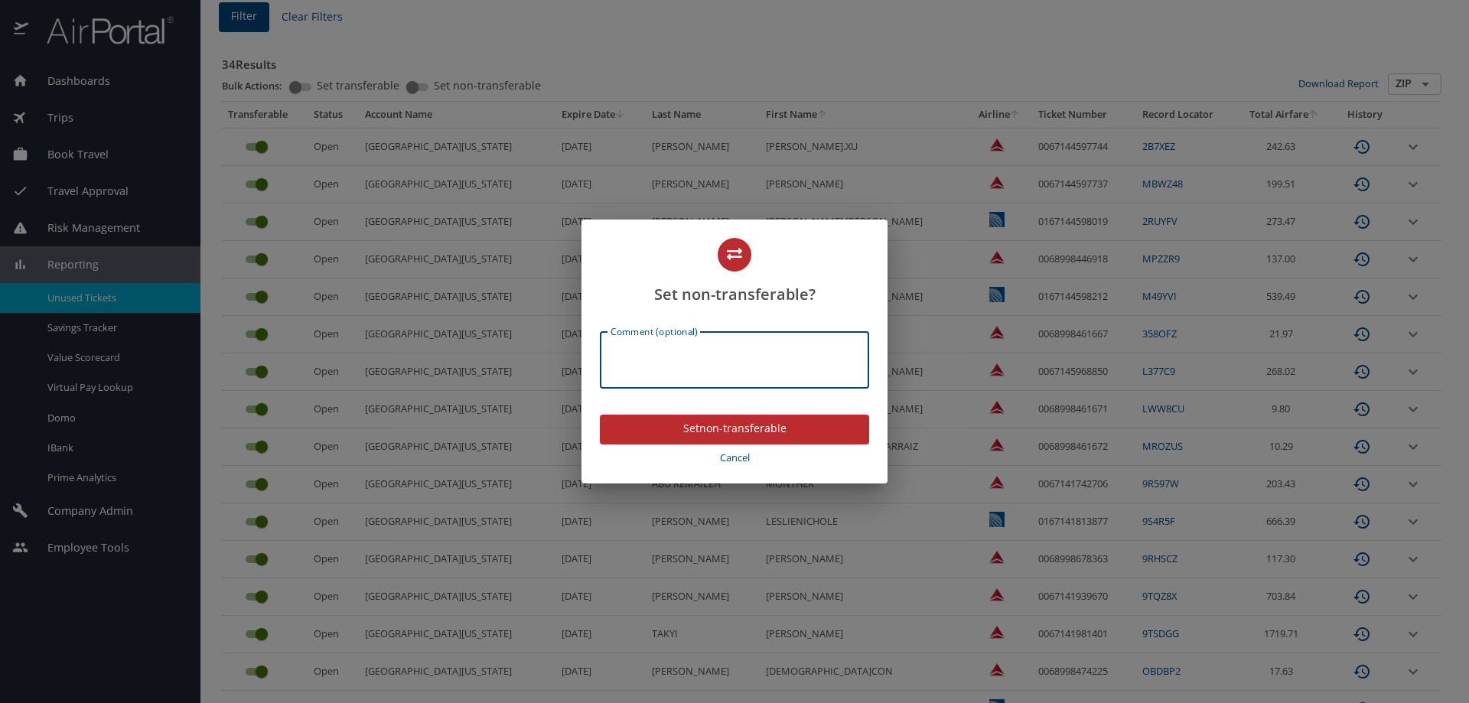
click at [694, 358] on textarea "Comment (optional)" at bounding box center [735, 360] width 248 height 29
type textarea "Exchanged [DATE] for locator DLWMCF"
click at [748, 430] on span "Set non-transferable" at bounding box center [734, 428] width 245 height 19
